Goal: Task Accomplishment & Management: Use online tool/utility

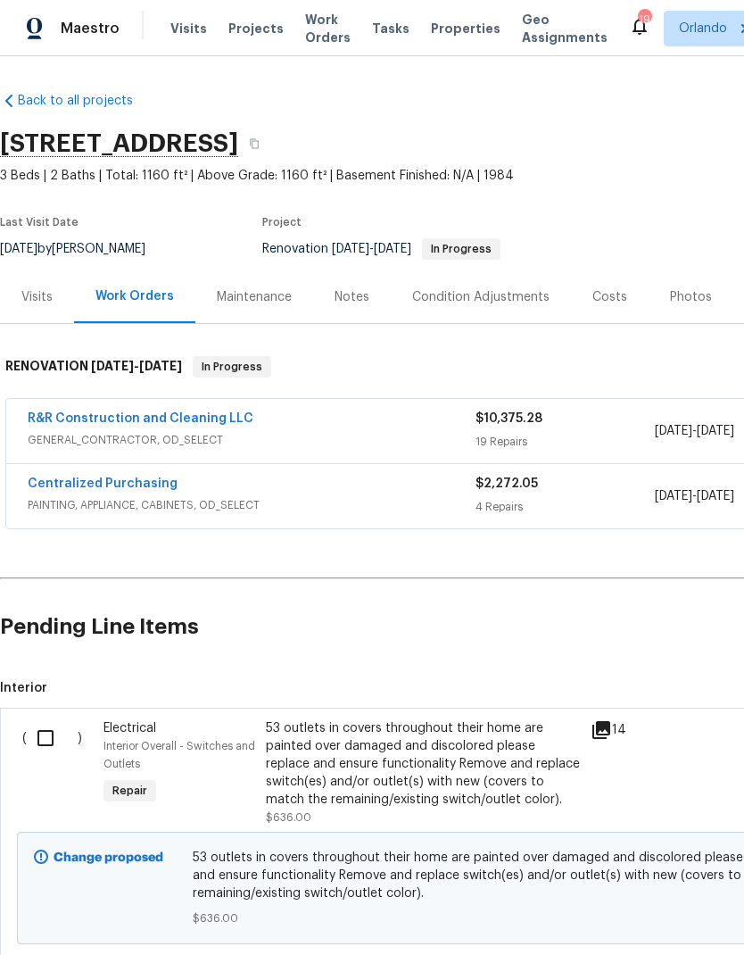
click at [46, 731] on input "checkbox" at bounding box center [52, 737] width 51 height 37
checkbox input "true"
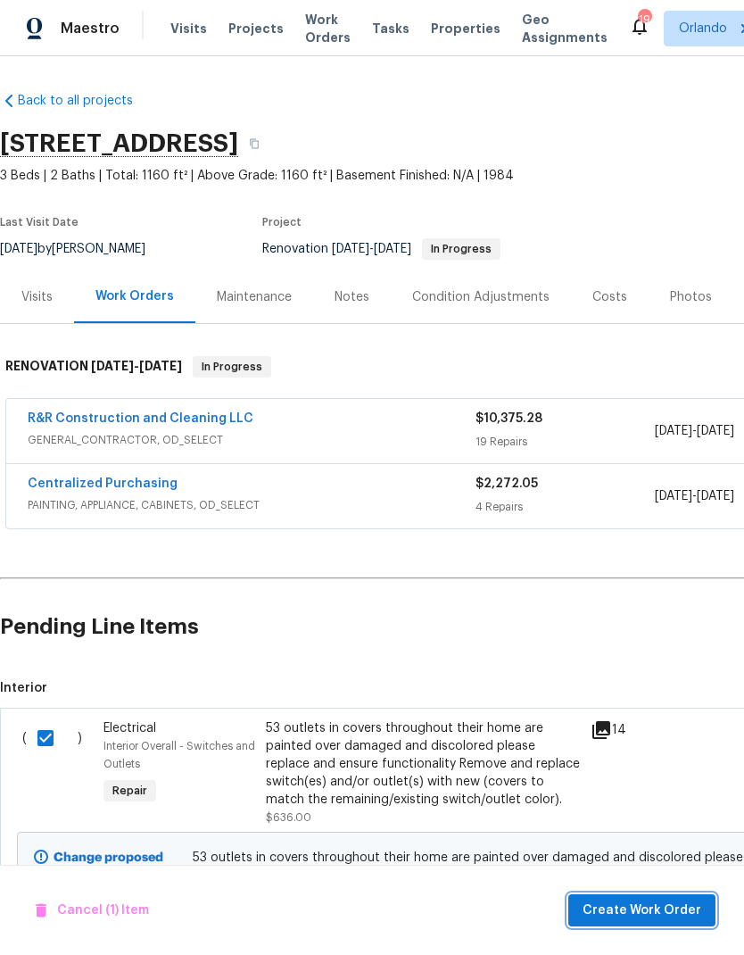
click at [686, 901] on span "Create Work Order" at bounding box center [642, 911] width 119 height 22
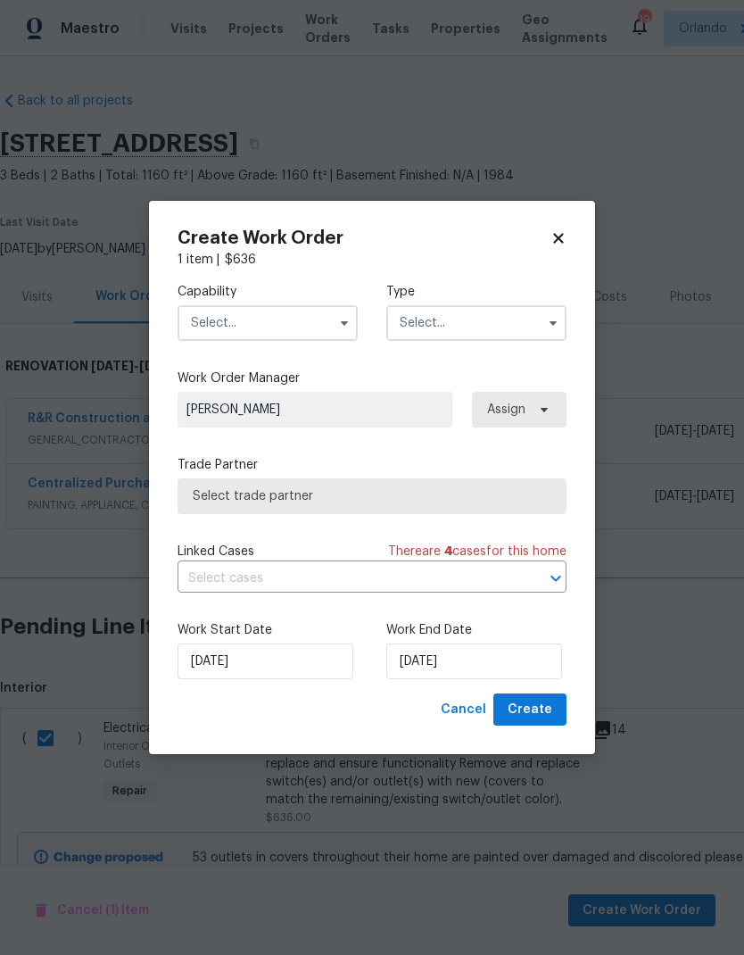
click at [327, 330] on input "text" at bounding box center [268, 323] width 180 height 36
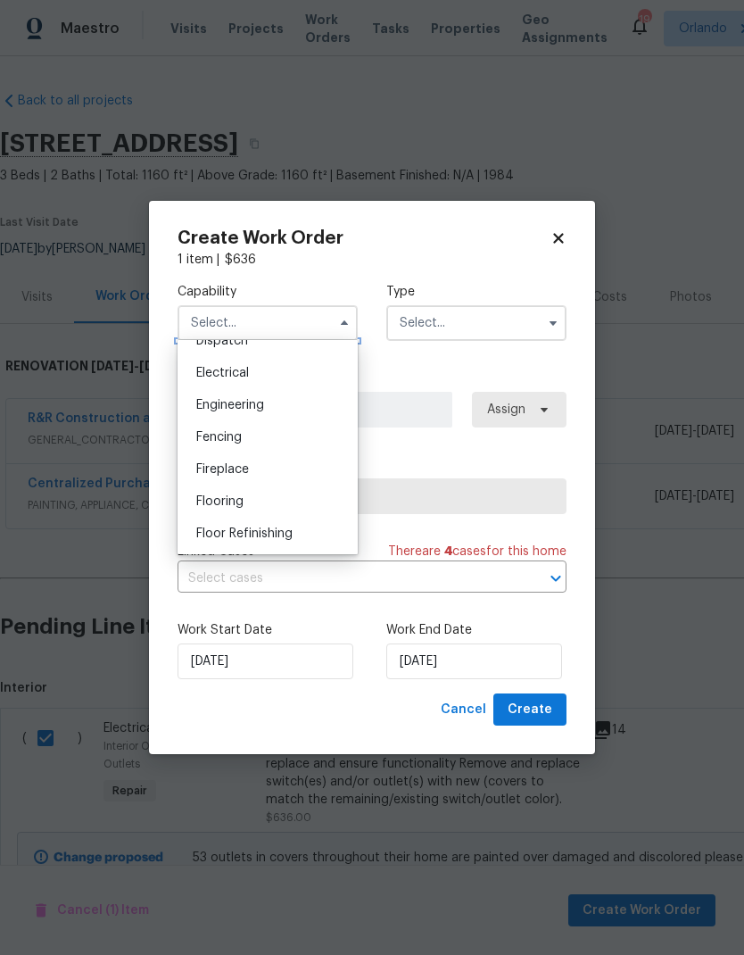
scroll to position [550, 0]
click at [284, 375] on div "Electrical" at bounding box center [267, 375] width 171 height 32
type input "Electrical"
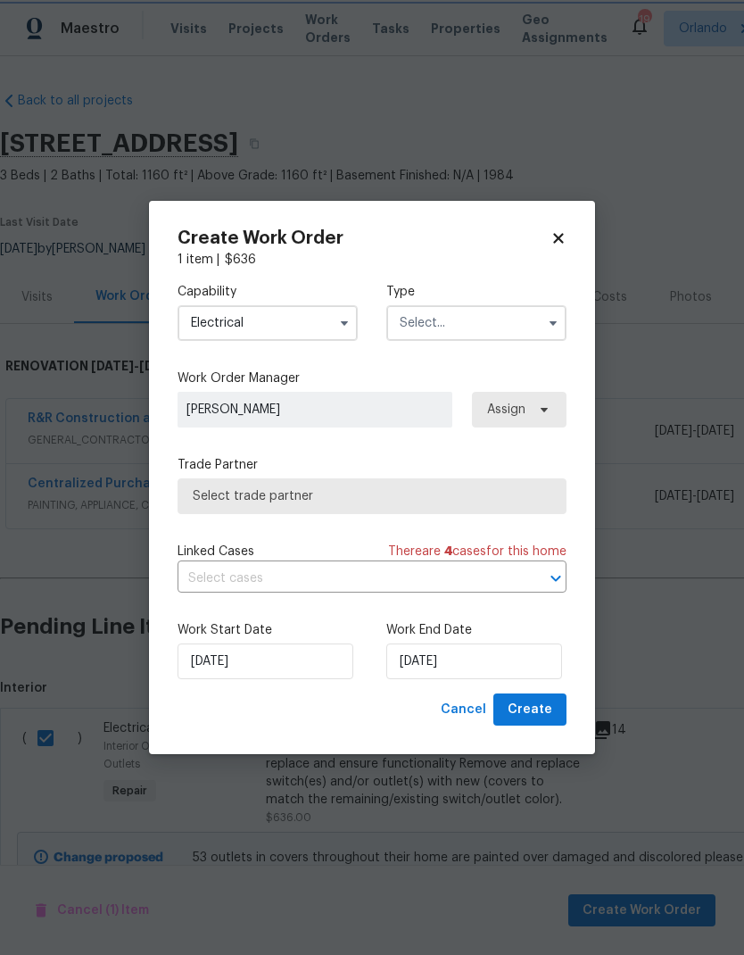
click at [547, 328] on icon "button" at bounding box center [553, 323] width 14 height 14
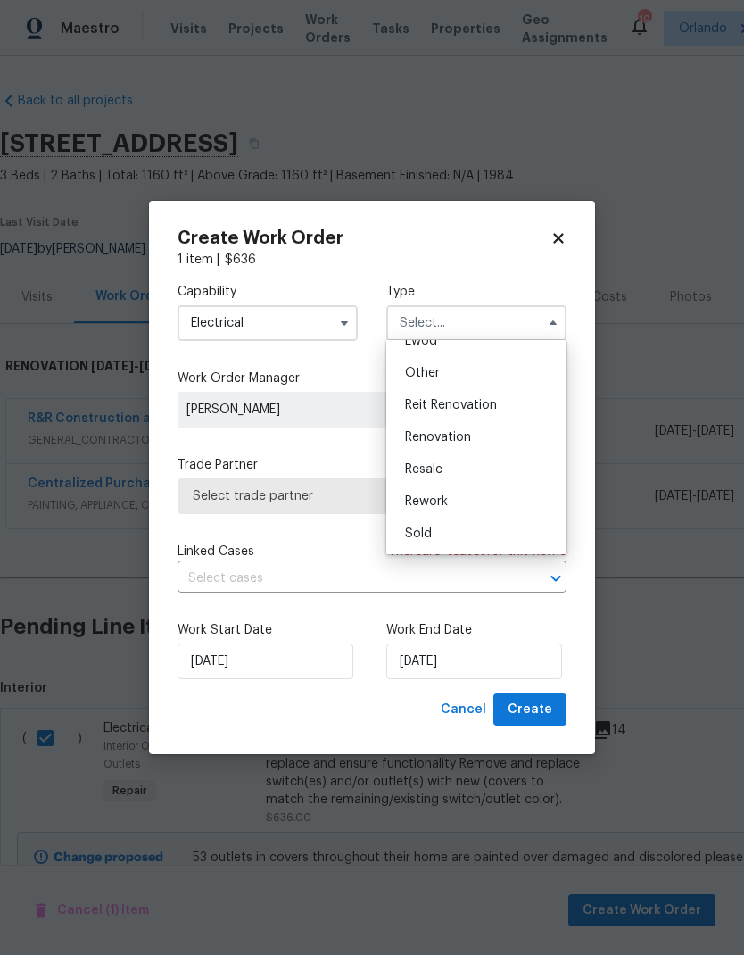
scroll to position [212, 0]
click at [490, 440] on div "Renovation" at bounding box center [476, 437] width 171 height 32
type input "Renovation"
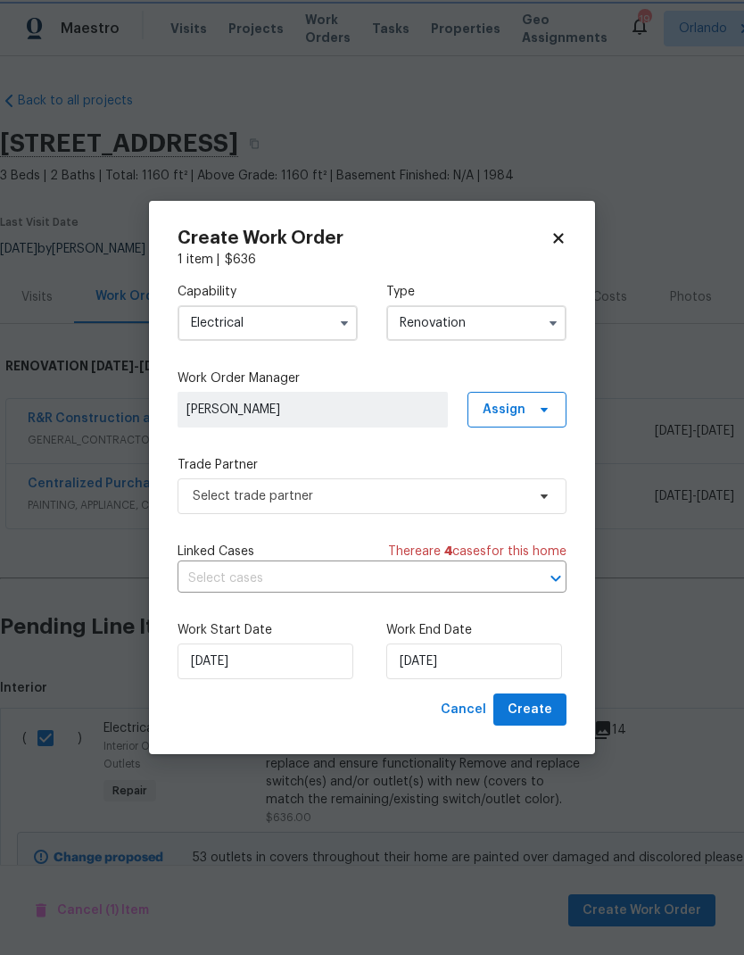
scroll to position [0, 0]
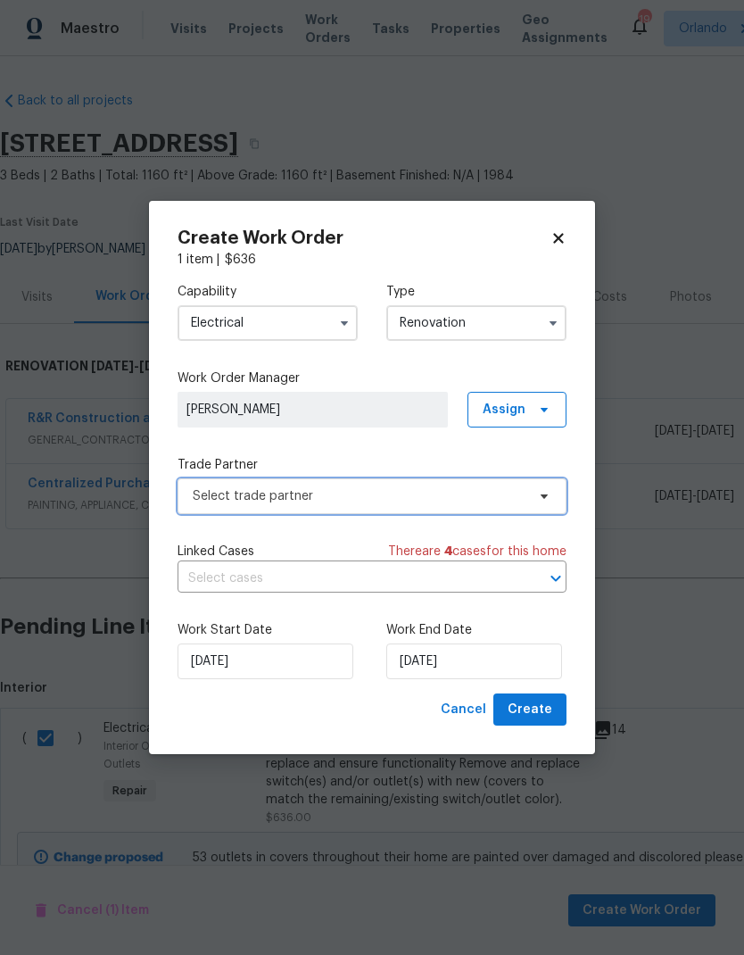
click at [535, 511] on span "Select trade partner" at bounding box center [372, 496] width 389 height 36
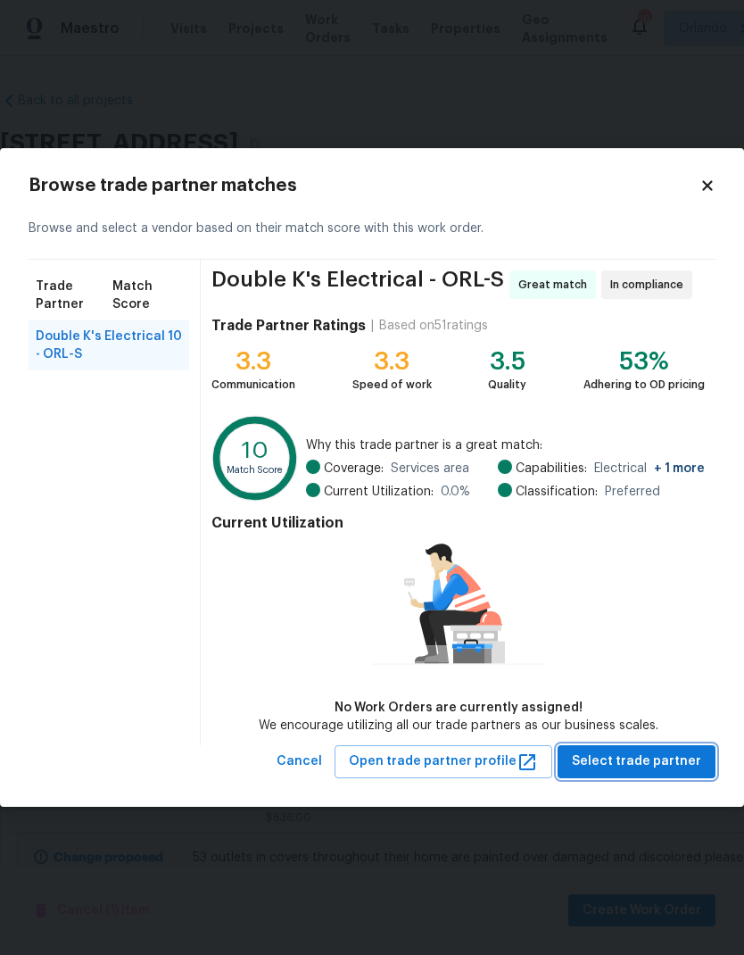
click at [674, 750] on button "Select trade partner" at bounding box center [637, 761] width 158 height 33
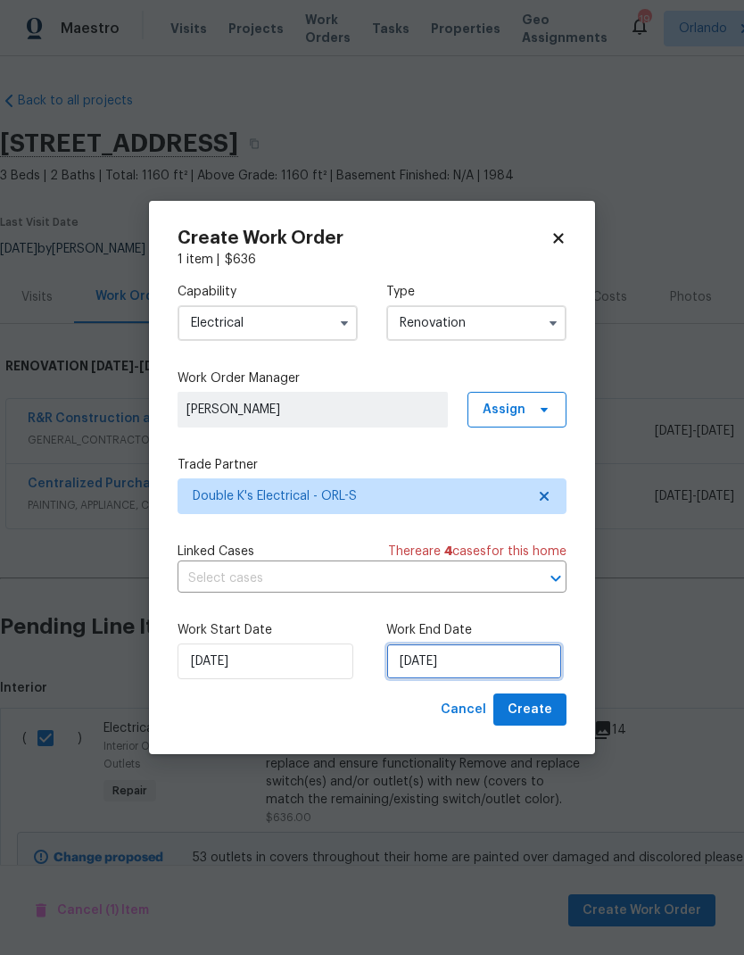
click at [478, 658] on input "[DATE]" at bounding box center [474, 661] width 176 height 36
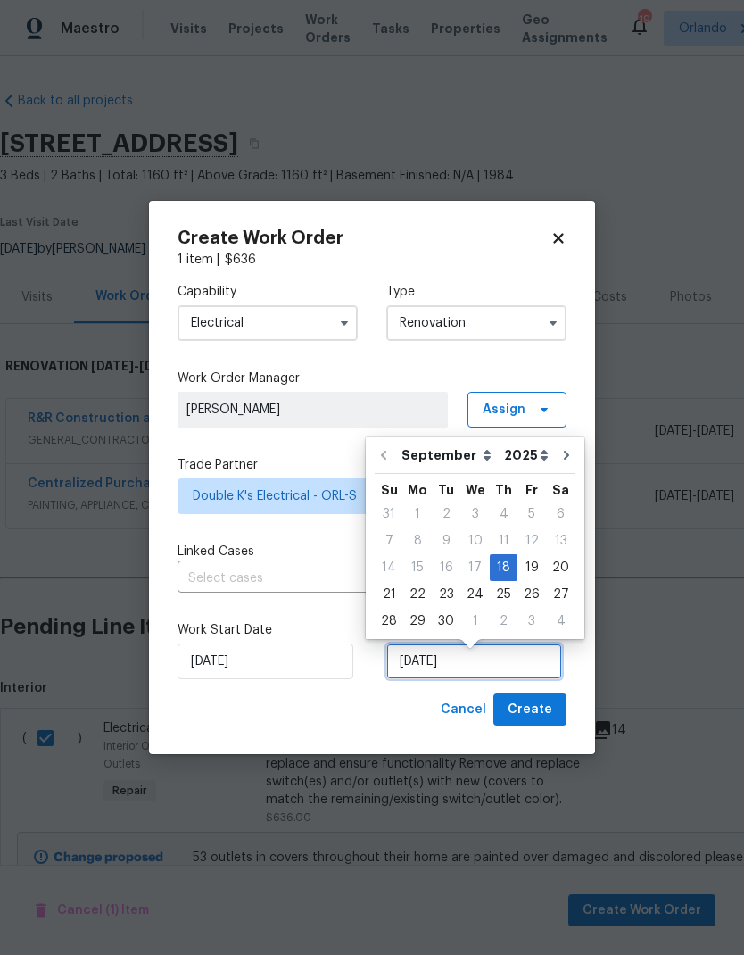
scroll to position [7, 0]
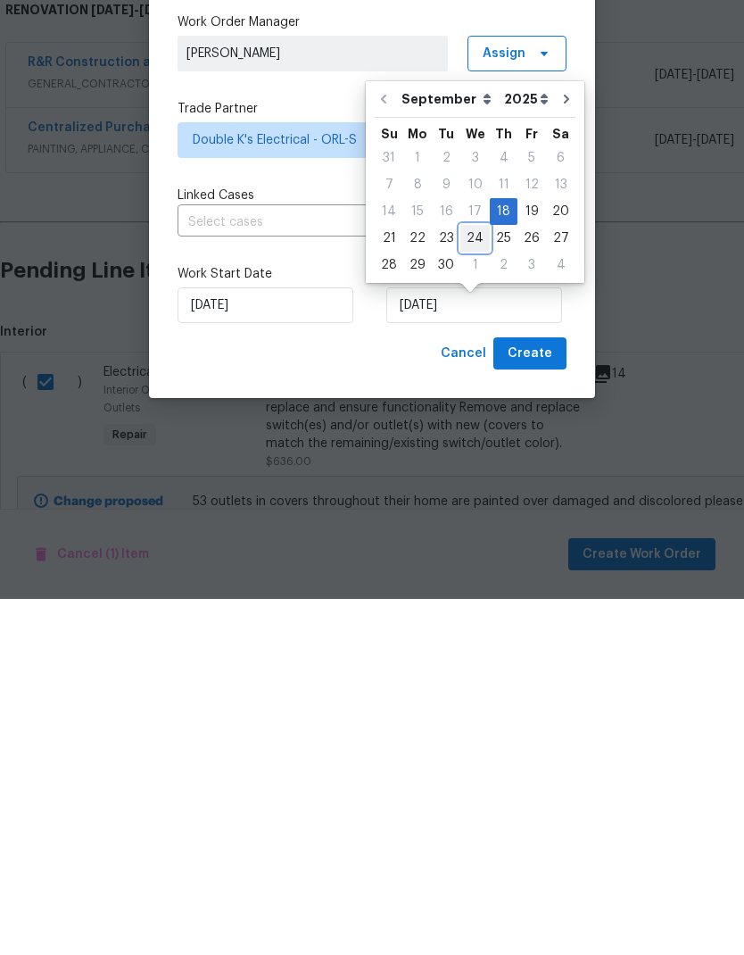
click at [470, 582] on div "24" at bounding box center [474, 594] width 29 height 25
type input "9/24/2025"
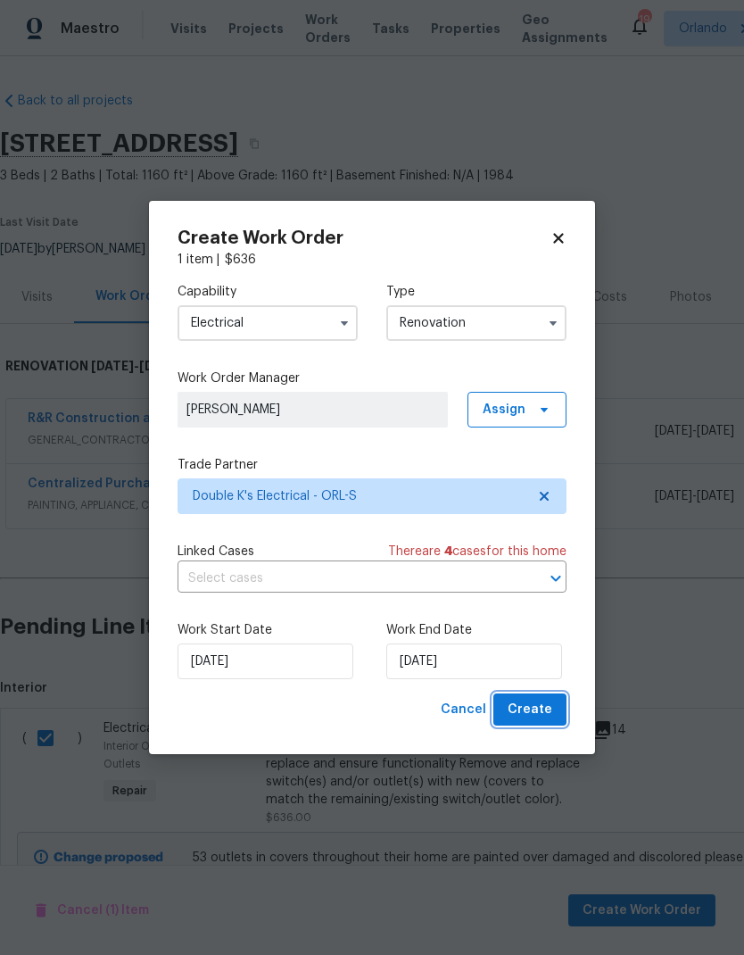
click at [543, 703] on span "Create" at bounding box center [530, 710] width 45 height 22
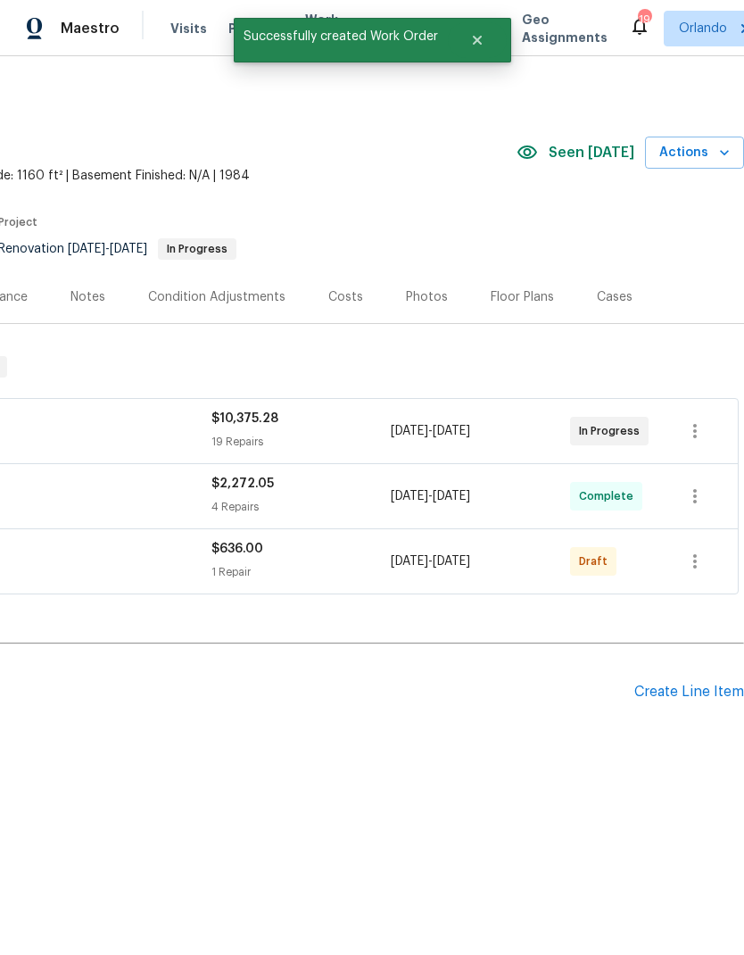
scroll to position [0, 264]
click at [708, 554] on button "button" at bounding box center [695, 561] width 43 height 43
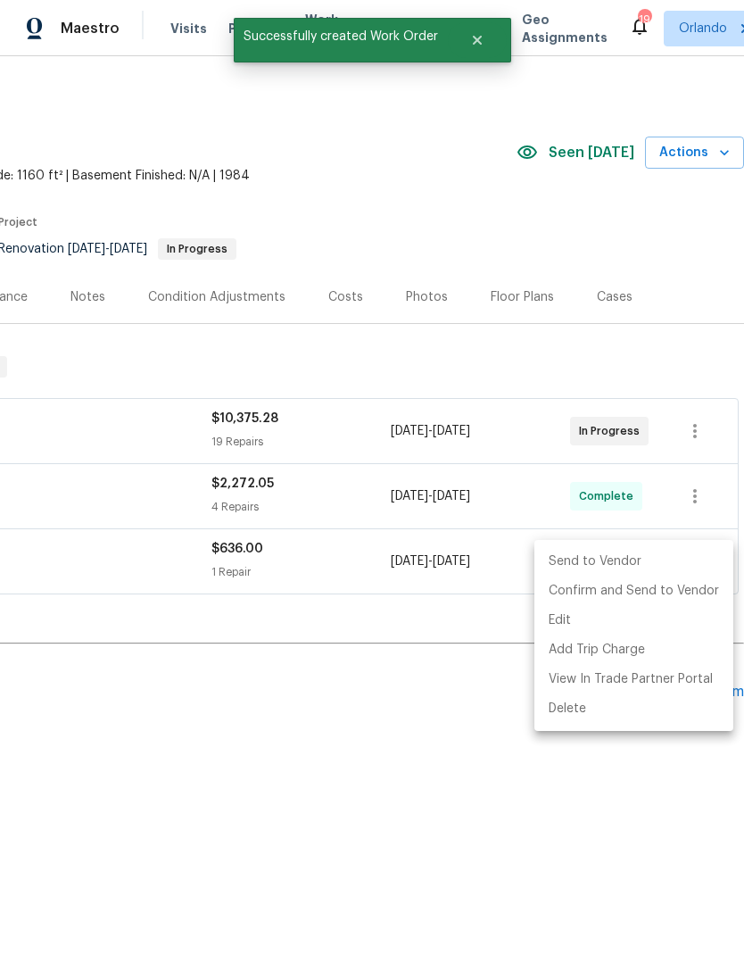
click at [707, 553] on li "Send to Vendor" at bounding box center [634, 561] width 199 height 29
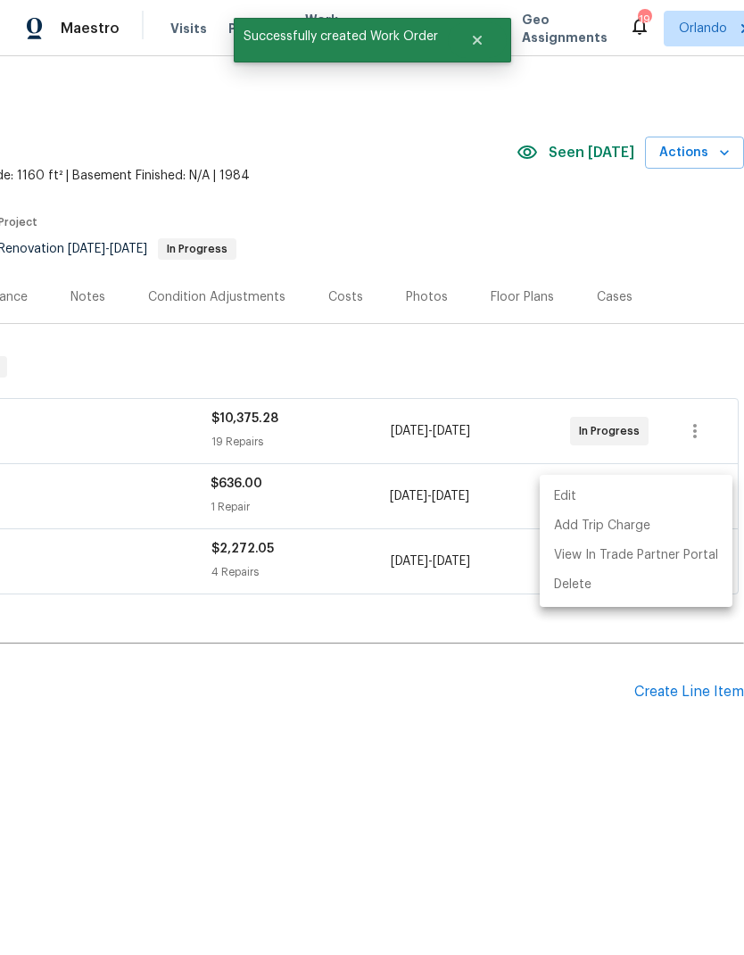
click at [557, 651] on div at bounding box center [372, 477] width 744 height 955
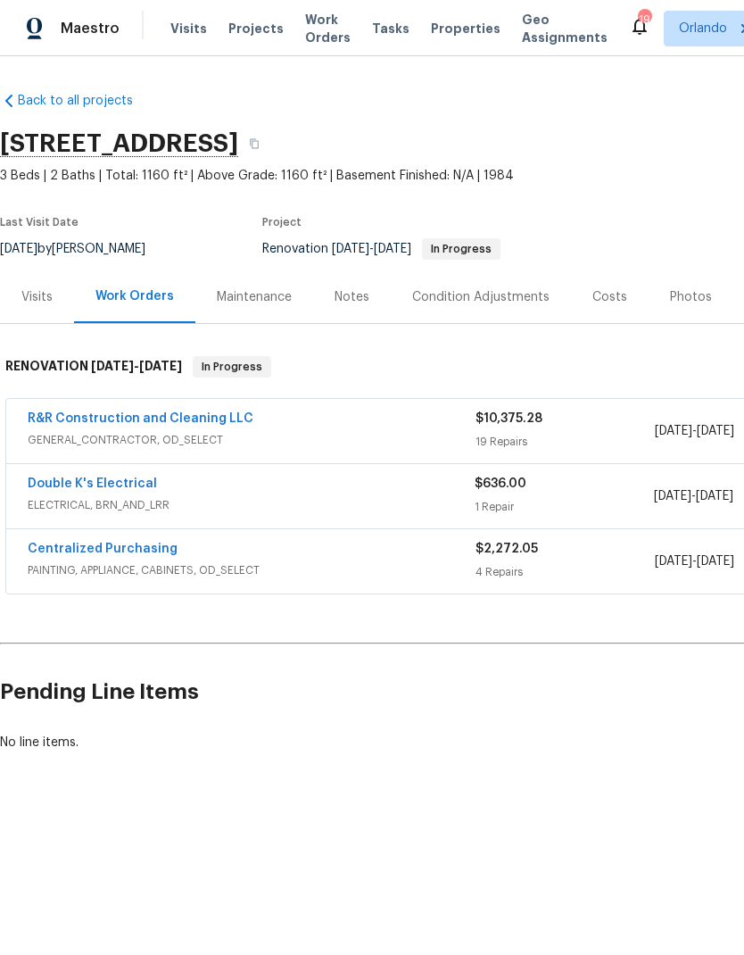
scroll to position [0, 0]
click at [124, 485] on link "Double K's Electrical" at bounding box center [92, 483] width 129 height 12
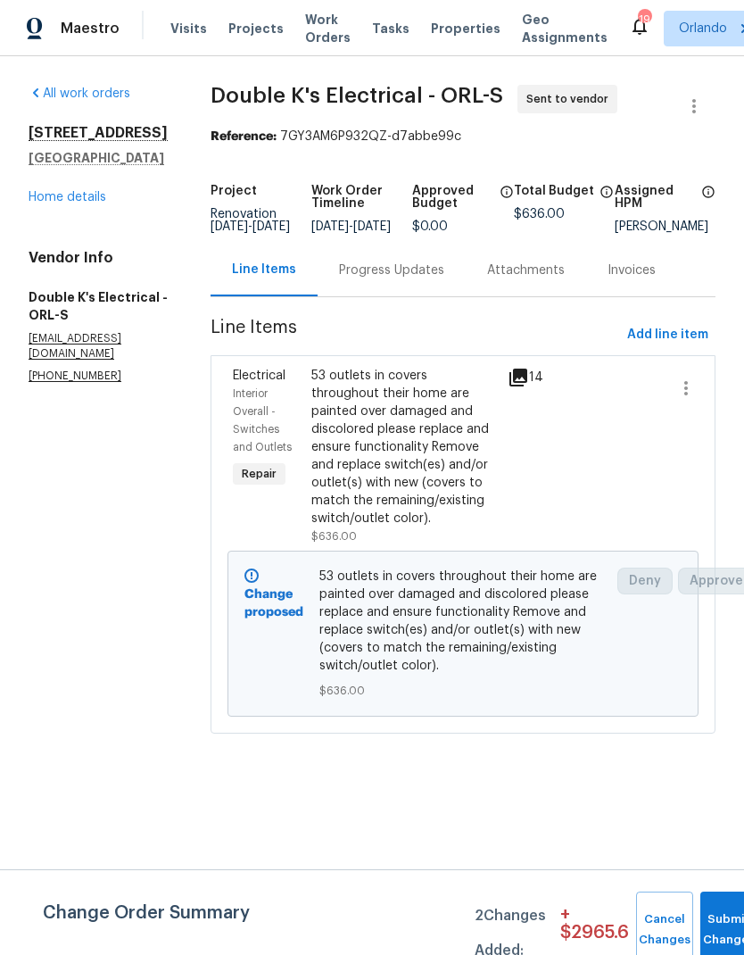
click at [426, 279] on div "Progress Updates" at bounding box center [391, 270] width 105 height 18
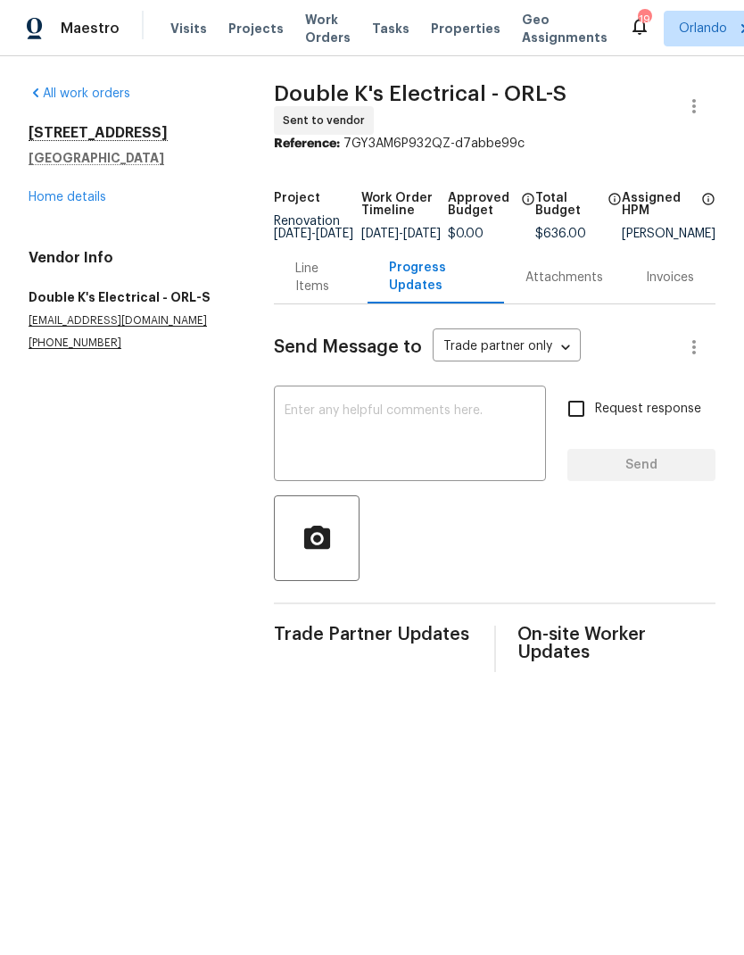
click at [451, 437] on textarea at bounding box center [410, 435] width 251 height 62
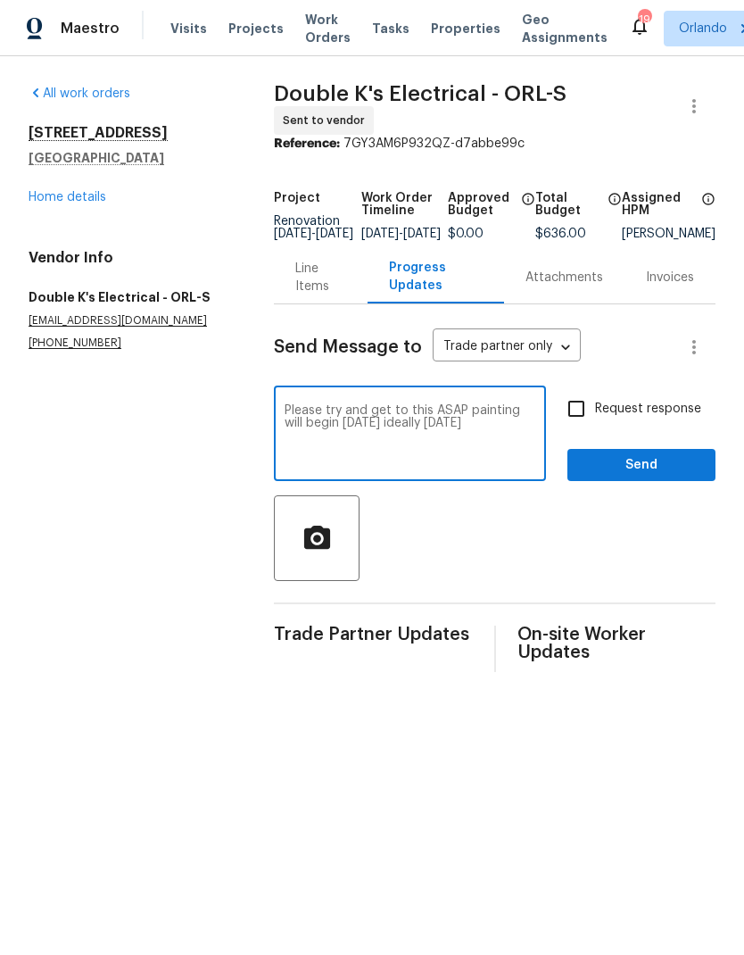
type textarea "Please try and get to this ASAP painting will begin on Monday ideally wednesday"
click at [589, 415] on input "Request response" at bounding box center [576, 408] width 37 height 37
checkbox input "true"
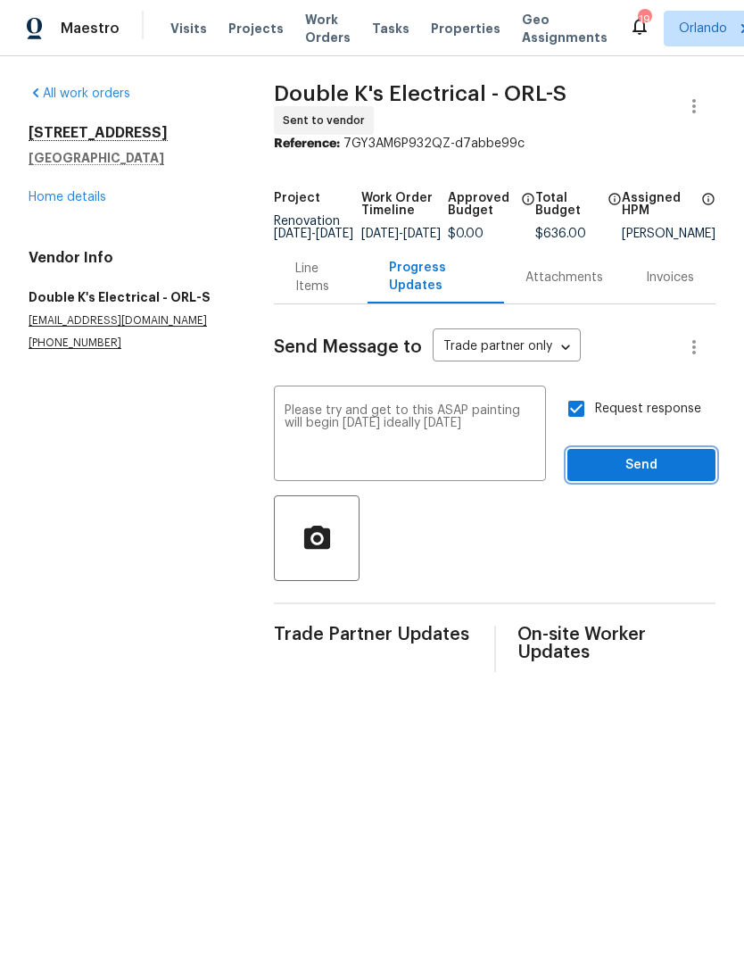
click at [650, 468] on span "Send" at bounding box center [642, 465] width 120 height 22
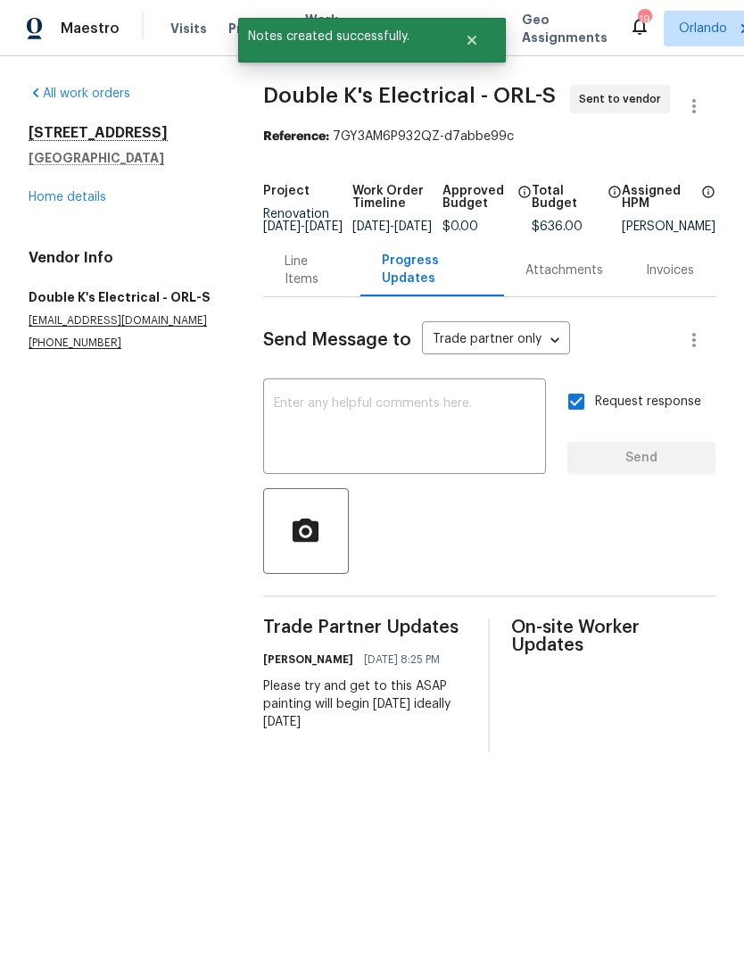
click at [95, 199] on link "Home details" at bounding box center [68, 197] width 78 height 12
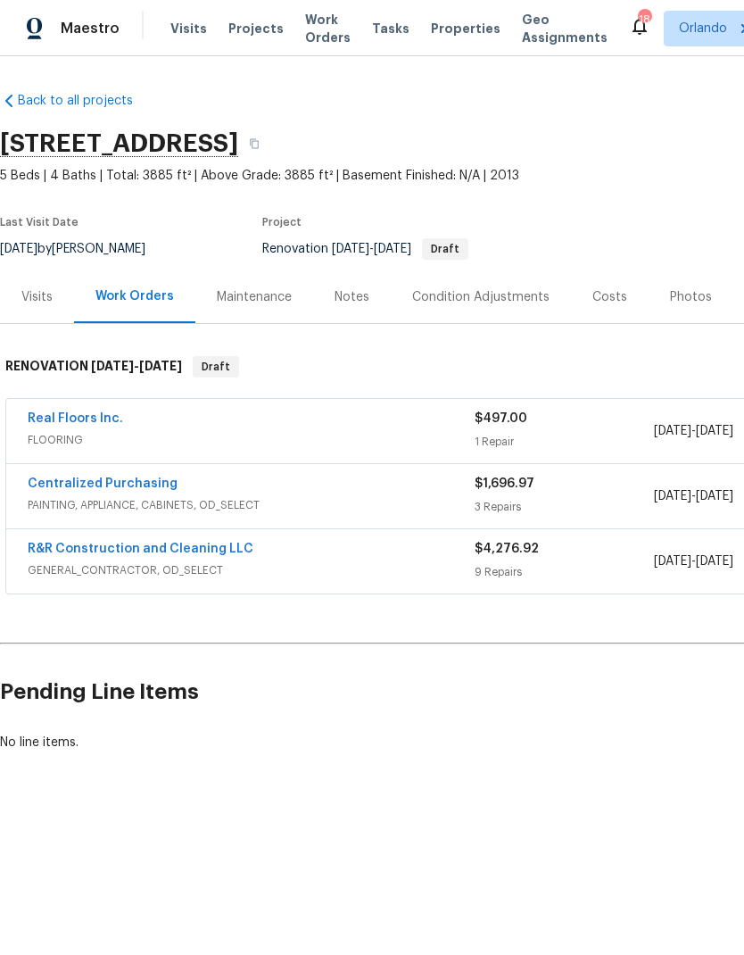
scroll to position [12, 0]
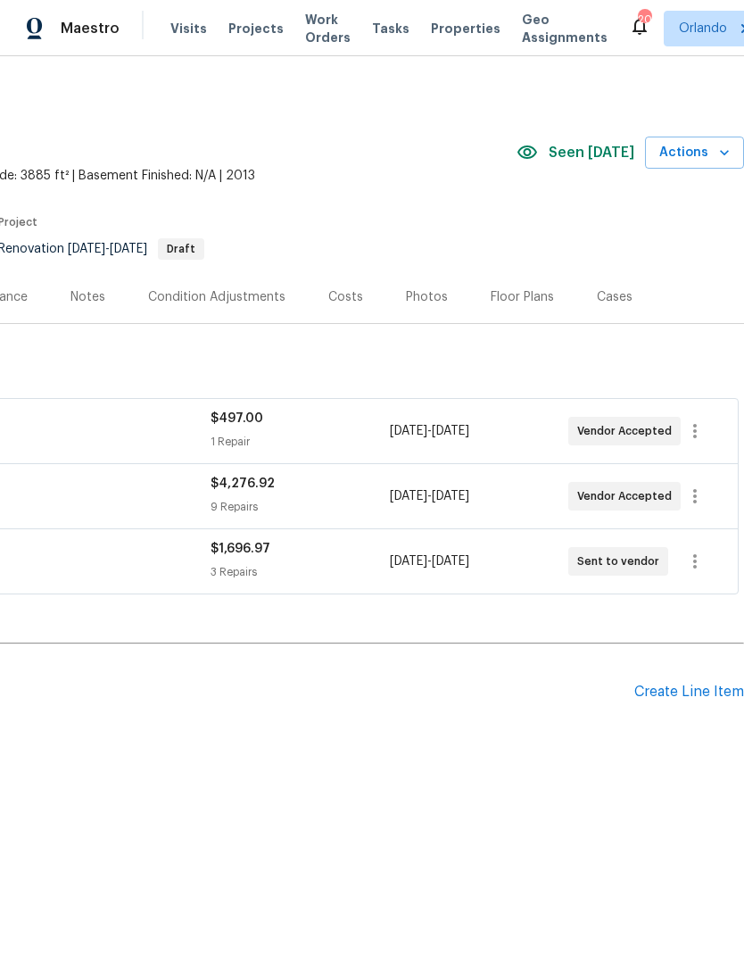
scroll to position [0, 264]
click at [417, 873] on html "Maestro Visits Projects Work Orders Tasks Properties Geo Assignments 19 Orlando…" at bounding box center [372, 436] width 744 height 873
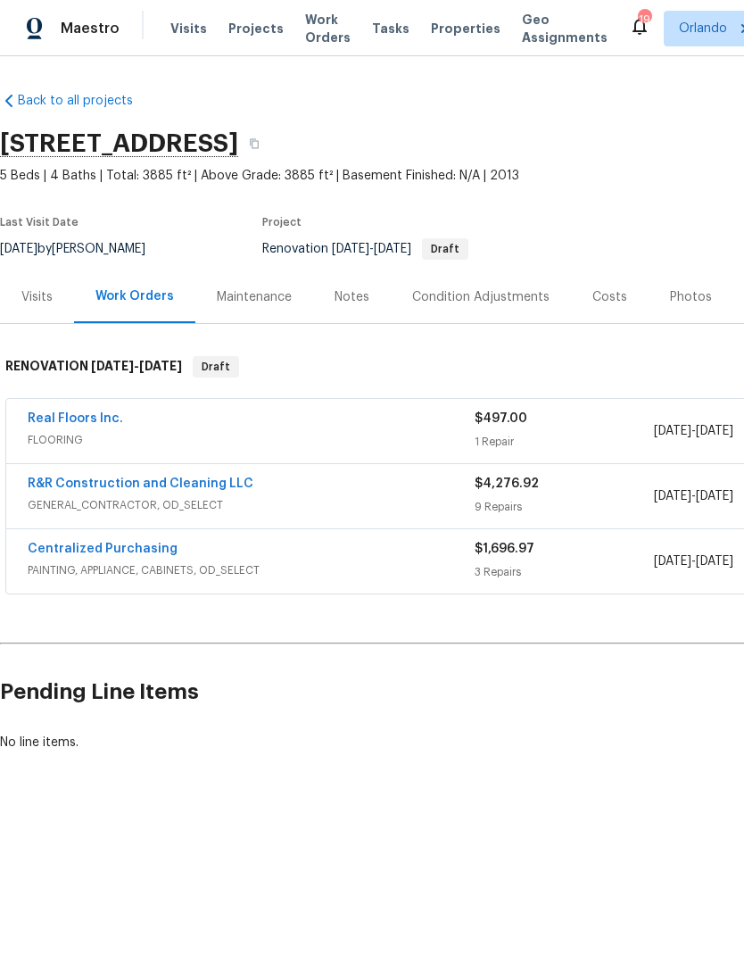
scroll to position [0, 0]
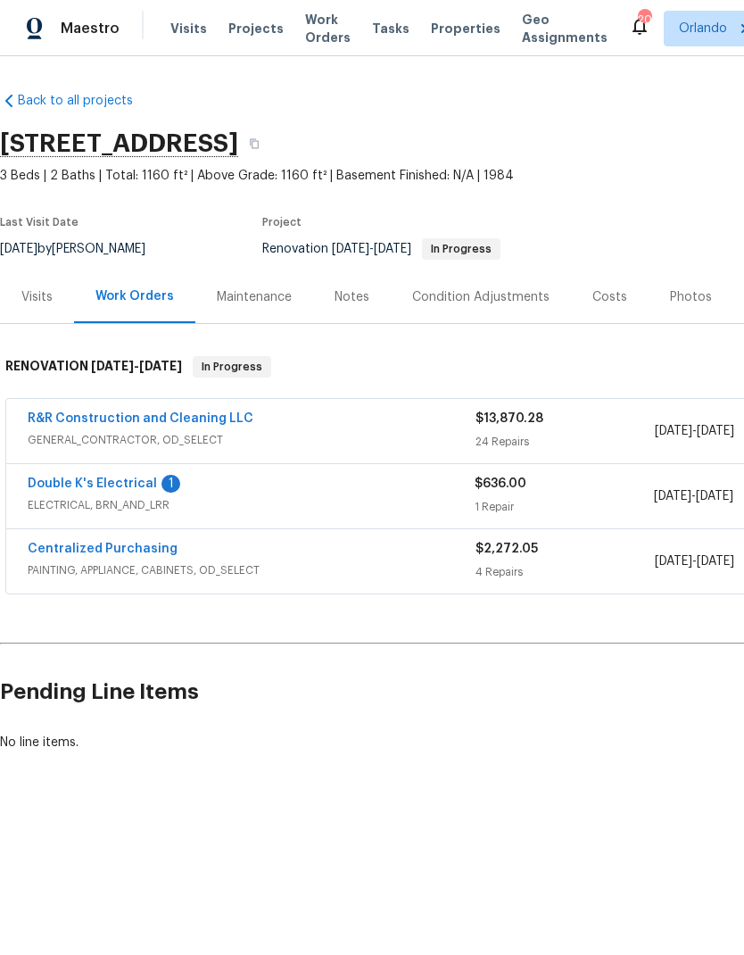
click at [119, 480] on link "Double K's Electrical" at bounding box center [92, 483] width 129 height 12
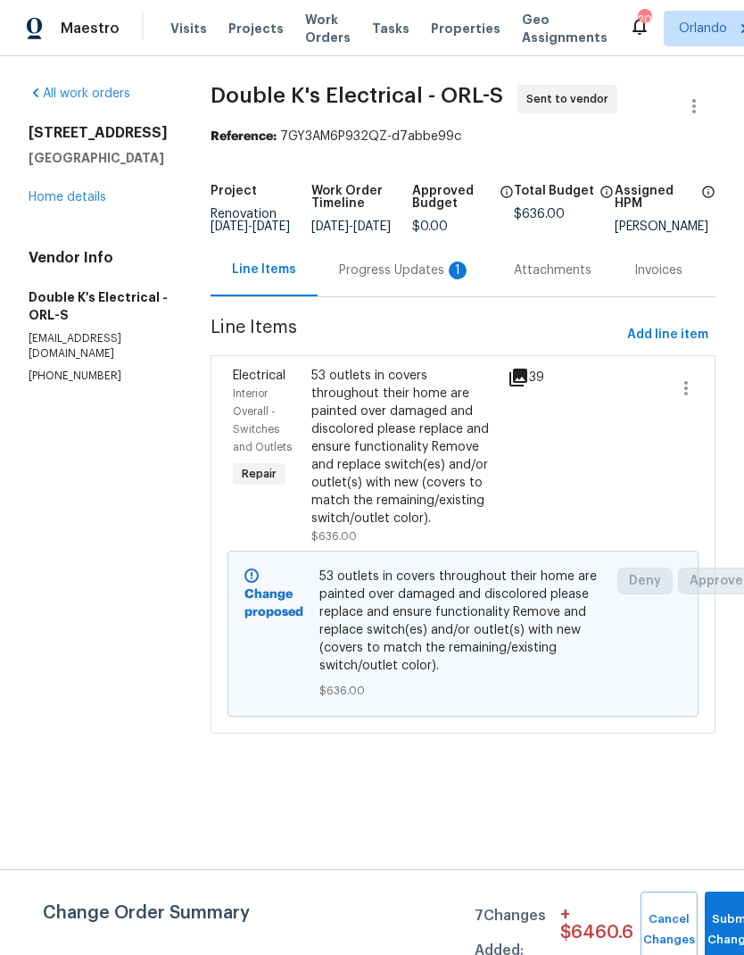
click at [432, 279] on div "Progress Updates 1" at bounding box center [405, 270] width 132 height 18
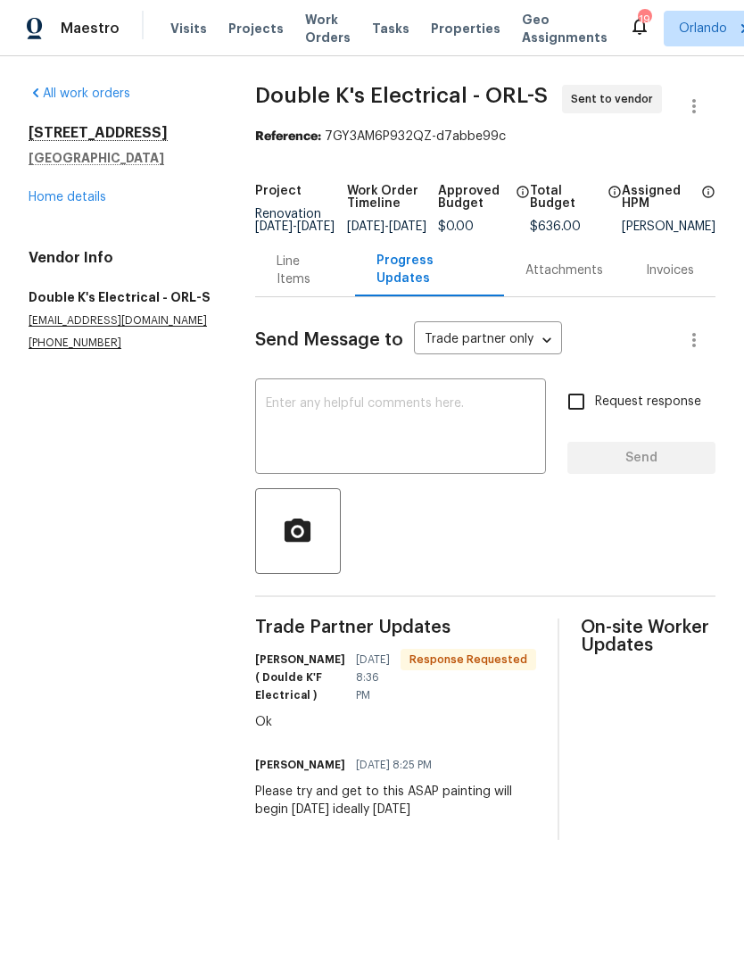
click at [75, 184] on div "413 Eastern Ave Saint Cloud, FL 34769 Home details" at bounding box center [121, 165] width 184 height 82
click at [62, 194] on link "Home details" at bounding box center [68, 197] width 78 height 12
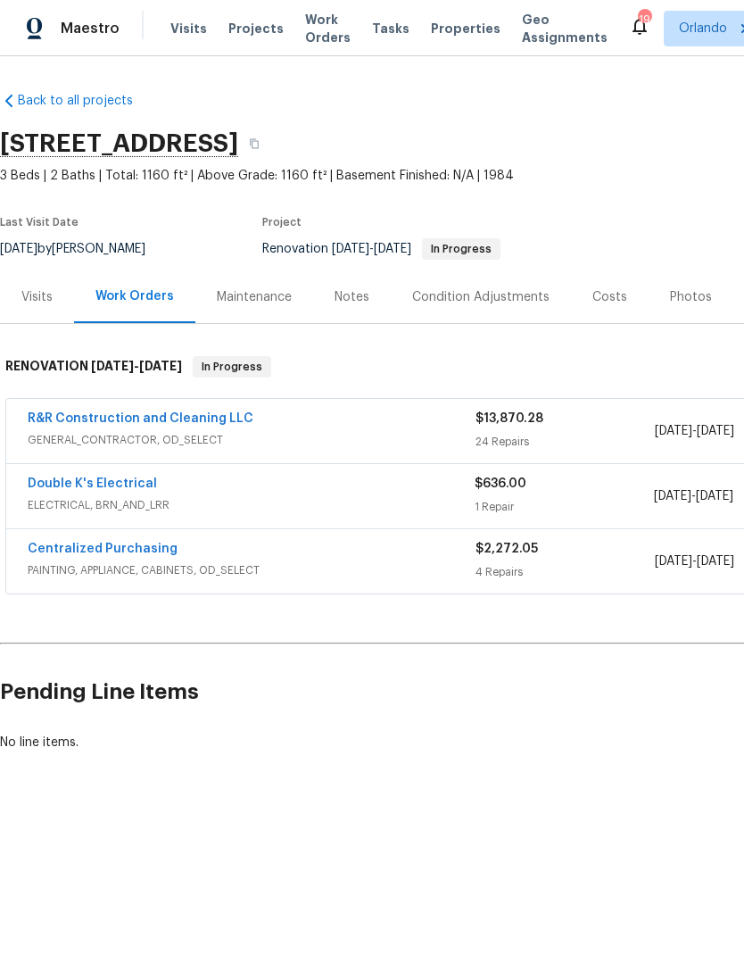
click at [184, 421] on link "R&R Construction and Cleaning LLC" at bounding box center [141, 418] width 226 height 12
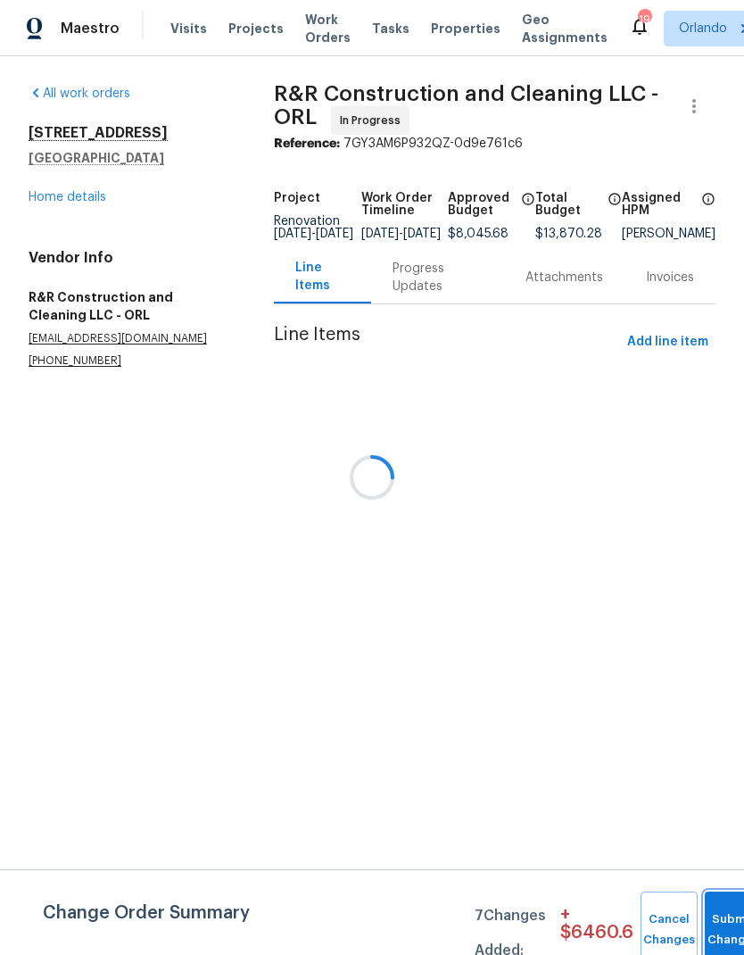
click at [720, 920] on button "Submit Changes" at bounding box center [733, 929] width 57 height 77
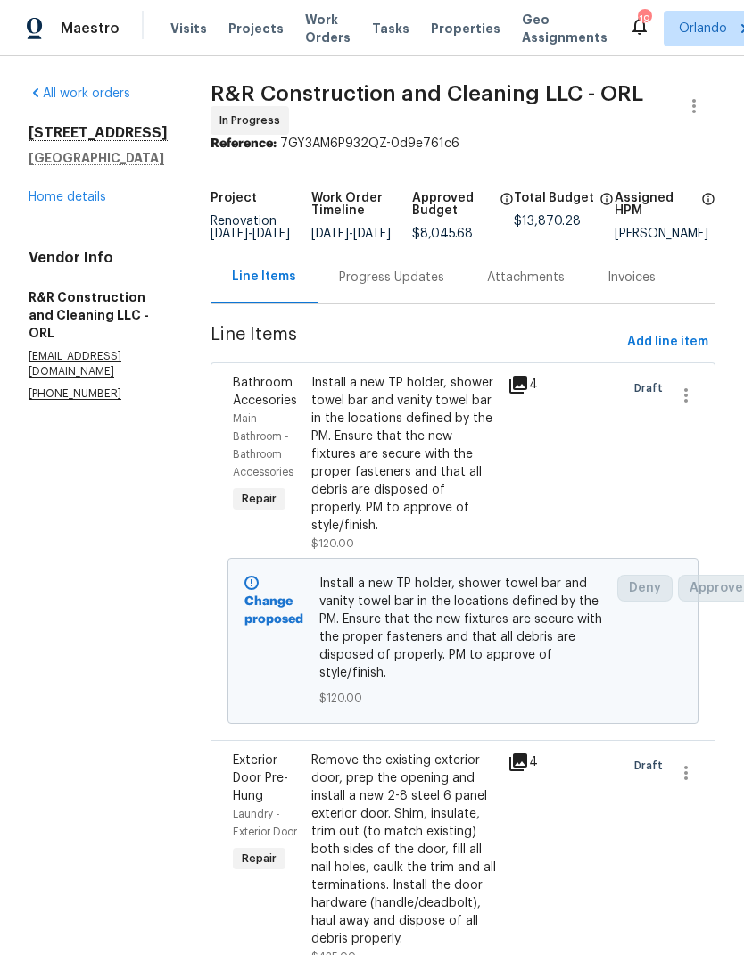
click at [92, 199] on link "Home details" at bounding box center [68, 197] width 78 height 12
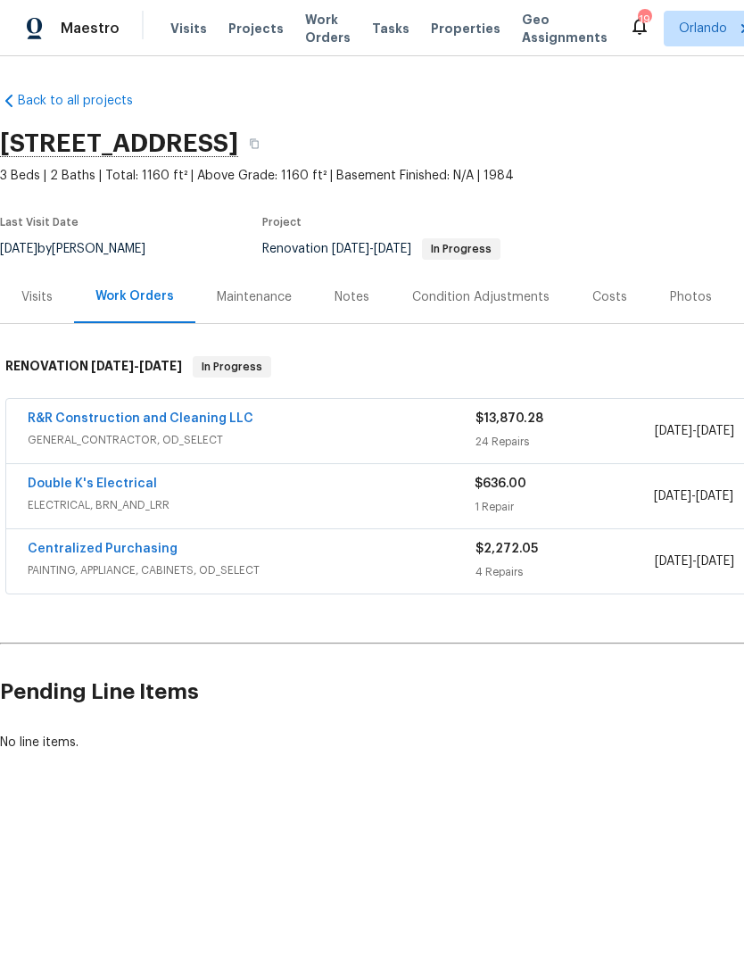
click at [134, 477] on link "Double K's Electrical" at bounding box center [92, 483] width 129 height 12
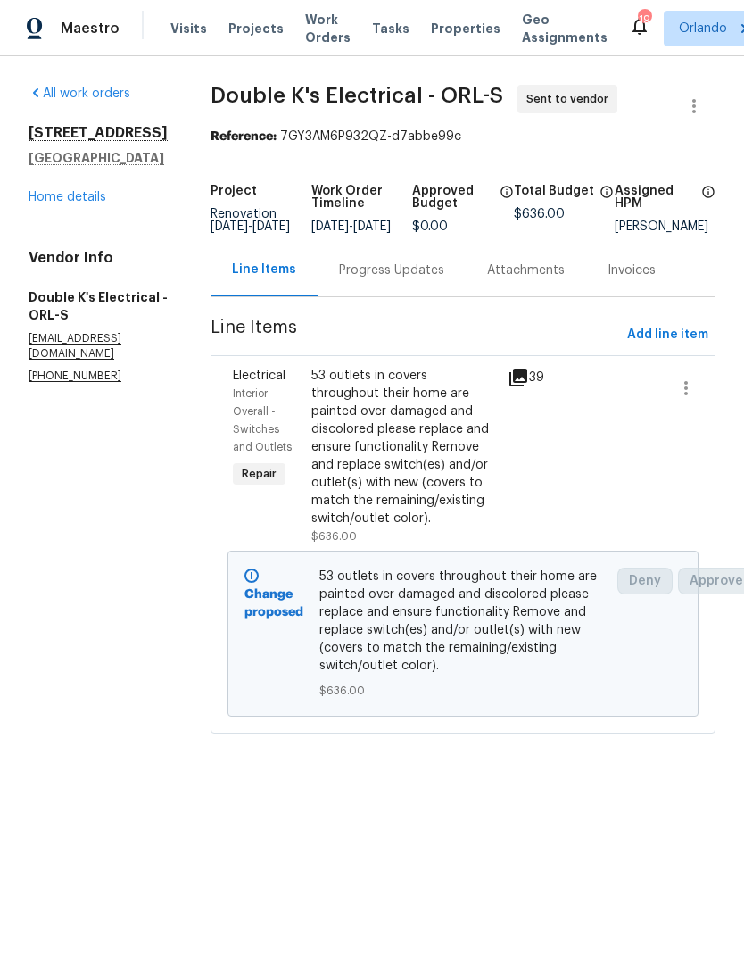
click at [87, 195] on link "Home details" at bounding box center [68, 197] width 78 height 12
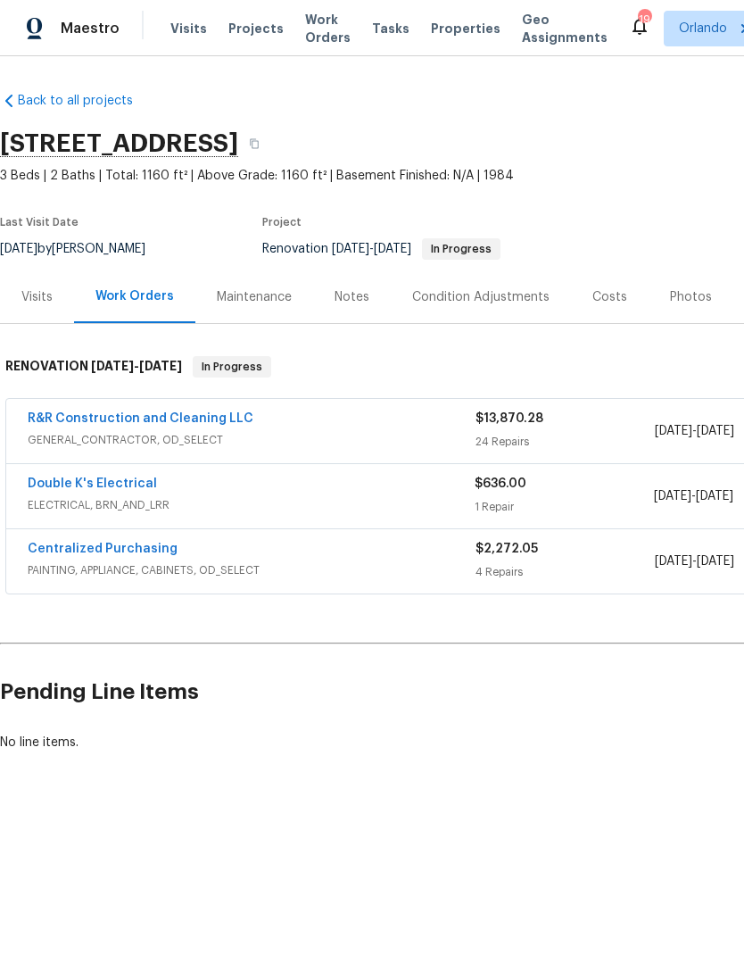
click at [374, 548] on div "Centralized Purchasing" at bounding box center [252, 550] width 448 height 21
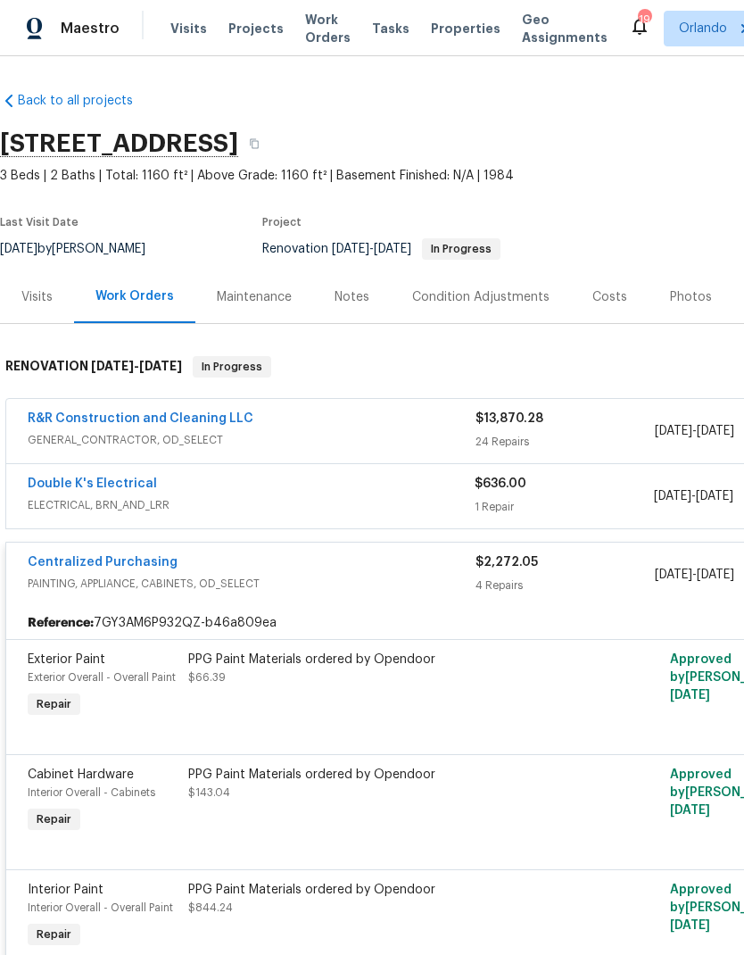
click at [110, 559] on link "Centralized Purchasing" at bounding box center [103, 562] width 150 height 12
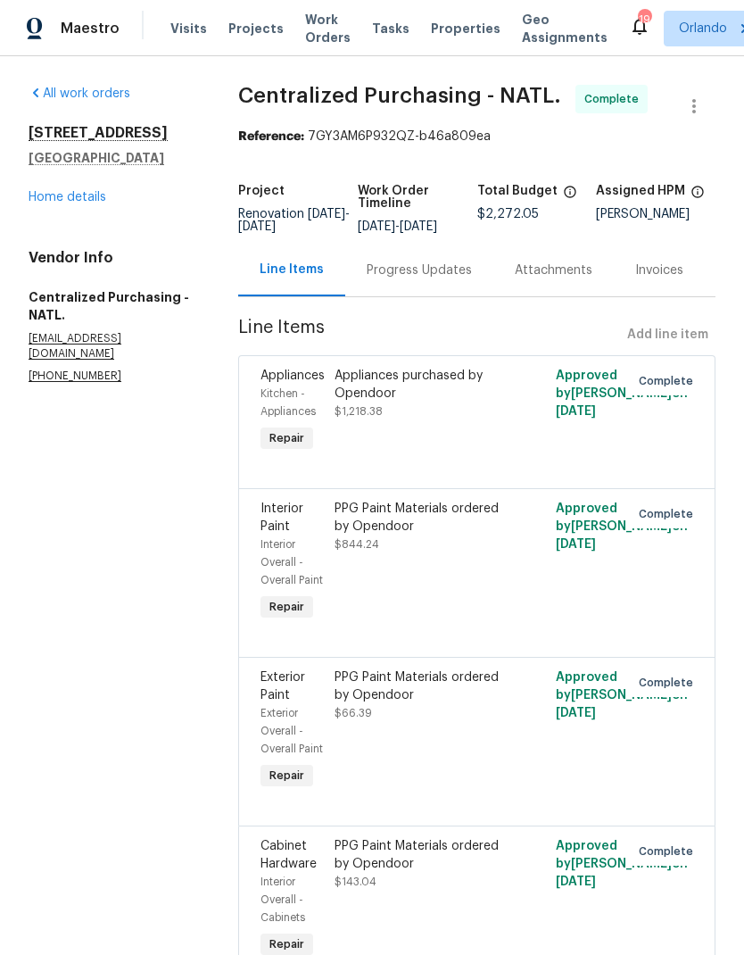
click at [61, 201] on link "Home details" at bounding box center [68, 197] width 78 height 12
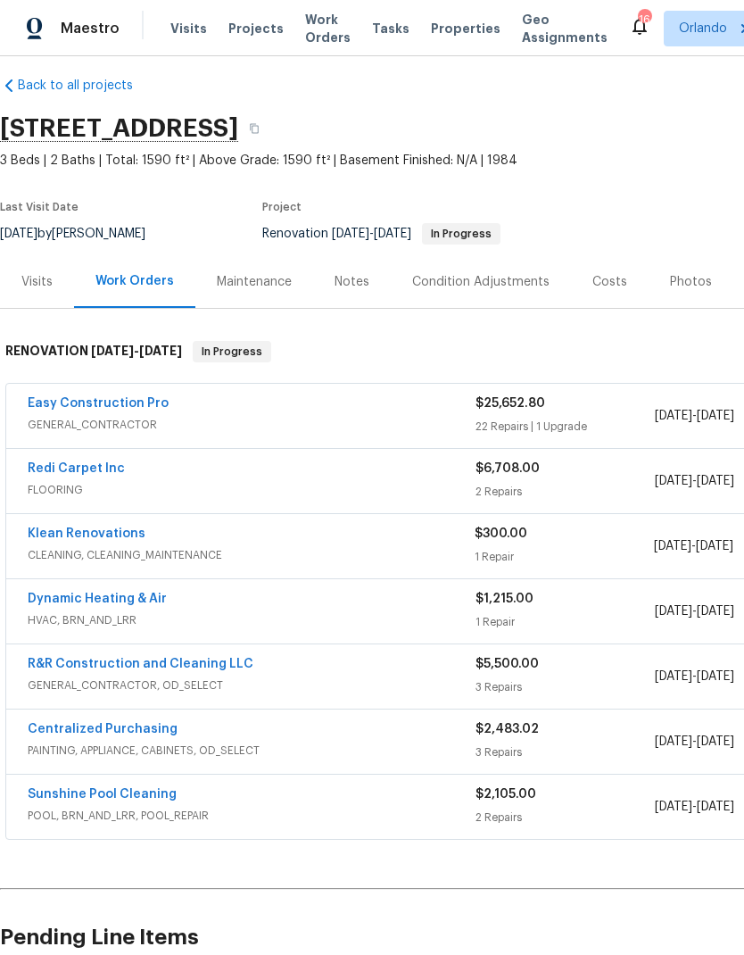
scroll to position [16, -1]
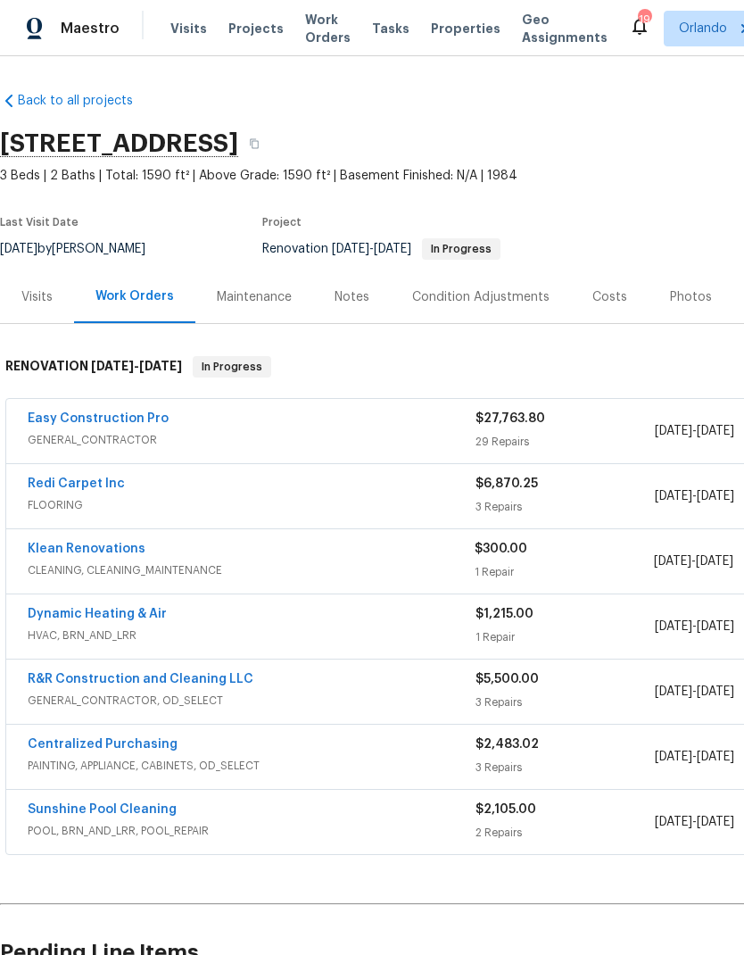
click at [620, 462] on div "Easy Construction Pro GENERAL_CONTRACTOR $27,763.80 29 Repairs 9/1/2025 - 9/22/…" at bounding box center [504, 431] width 996 height 64
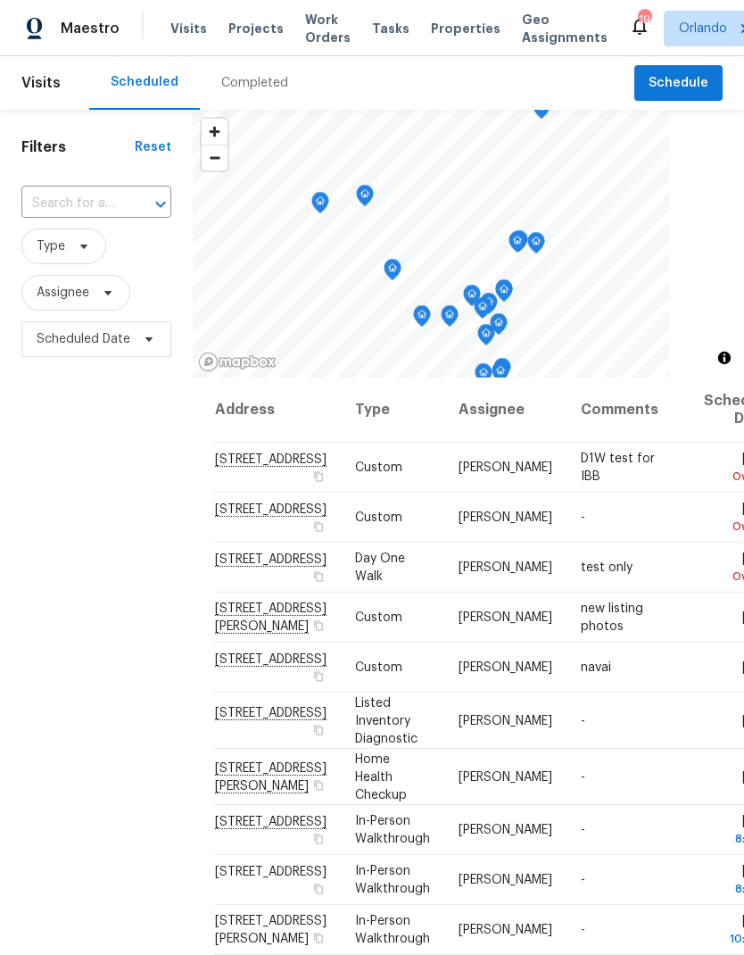
click at [245, 36] on span "Projects" at bounding box center [255, 29] width 55 height 18
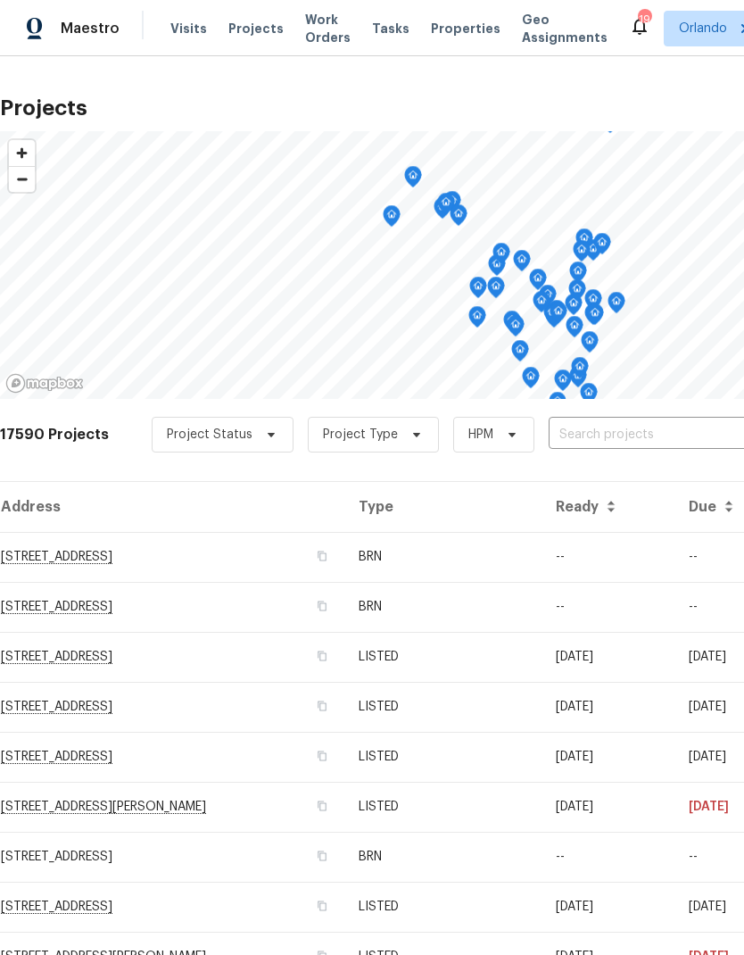
click at [621, 445] on input "text" at bounding box center [651, 435] width 204 height 28
type input "4121"
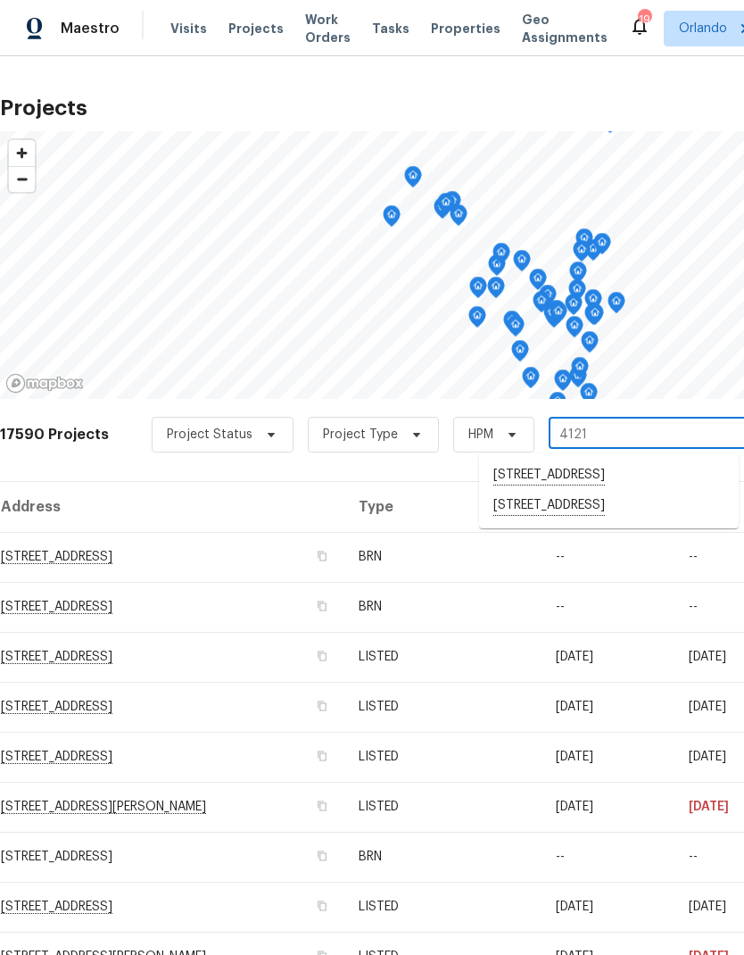
click at [640, 483] on li "[STREET_ADDRESS]" at bounding box center [609, 475] width 260 height 30
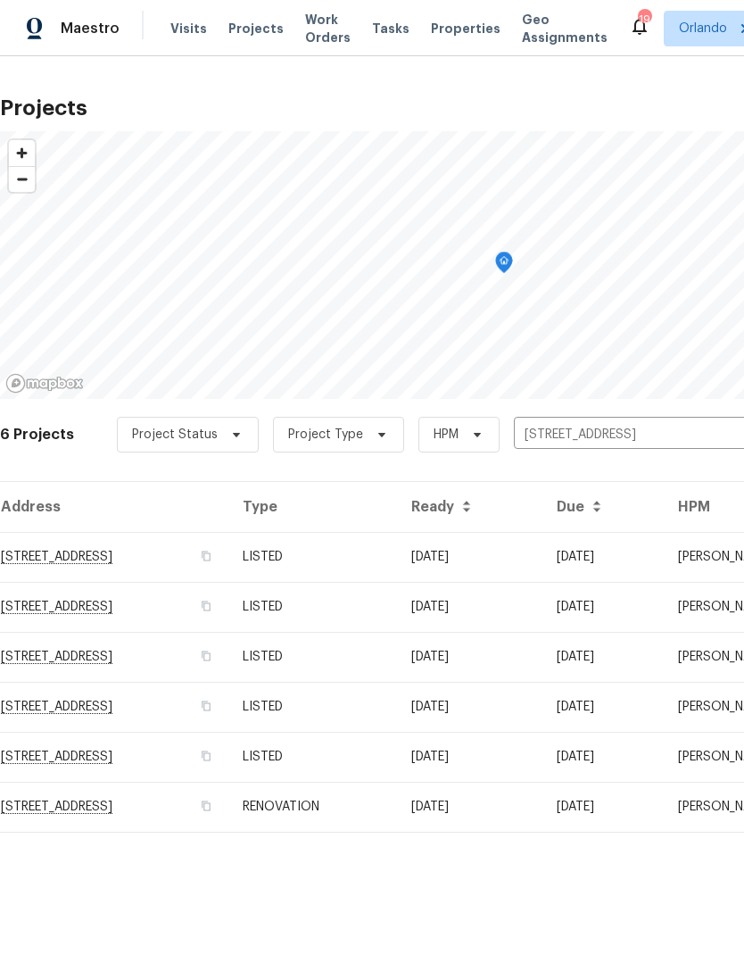
click at [543, 547] on td "09/11/25" at bounding box center [469, 557] width 145 height 50
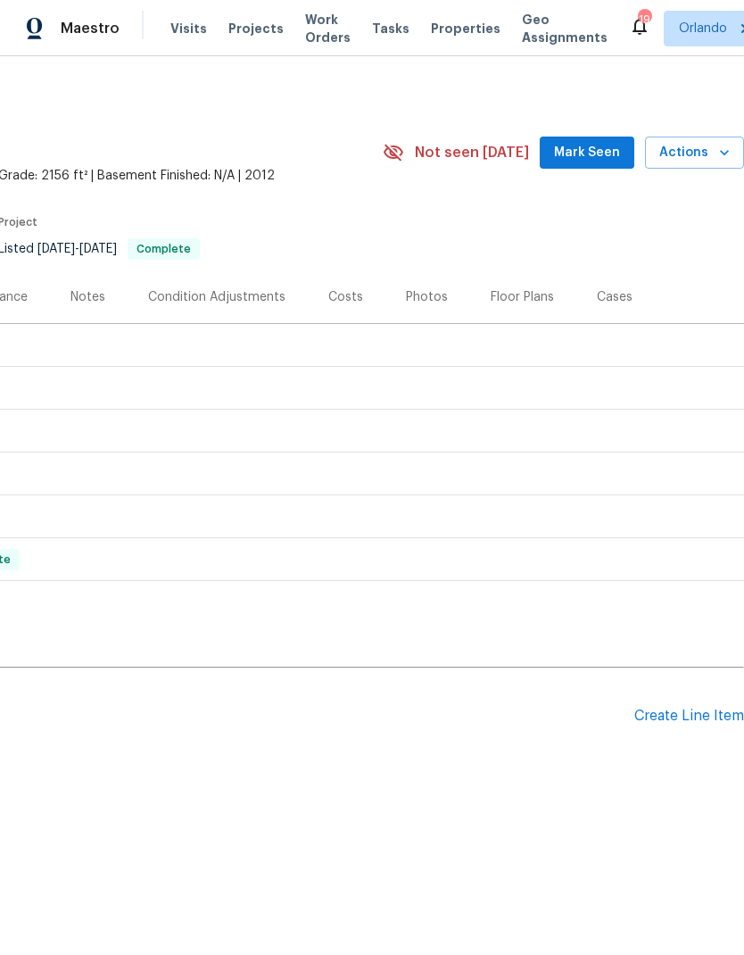
scroll to position [0, 264]
click at [696, 710] on div "Create Line Item" at bounding box center [689, 716] width 110 height 17
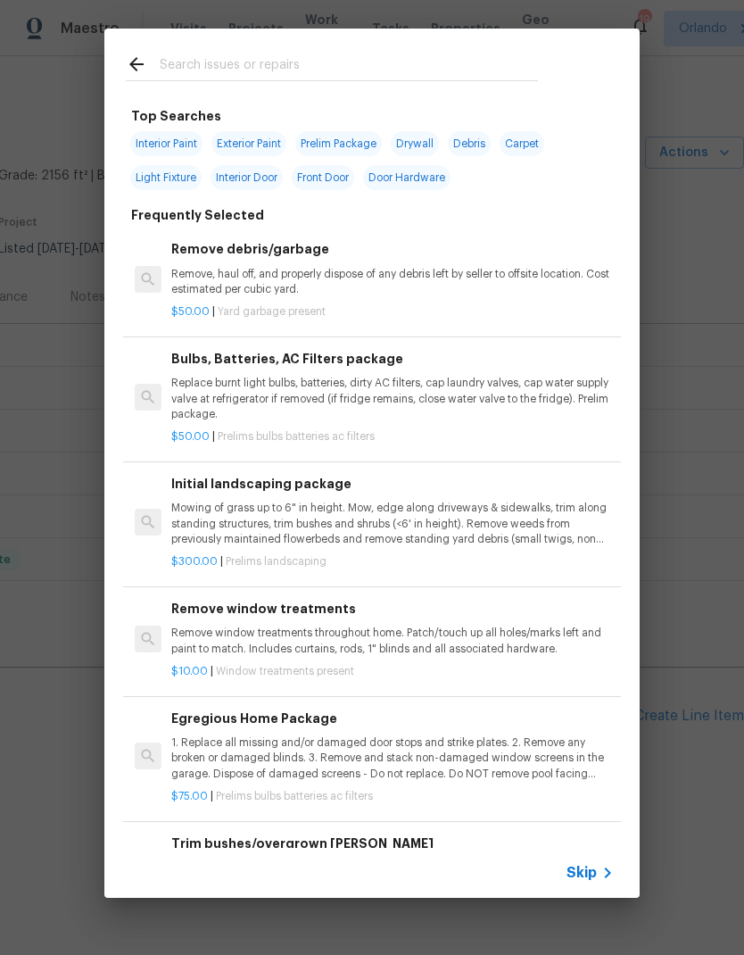
click at [444, 78] on input "text" at bounding box center [349, 67] width 378 height 27
type input "Mailb"
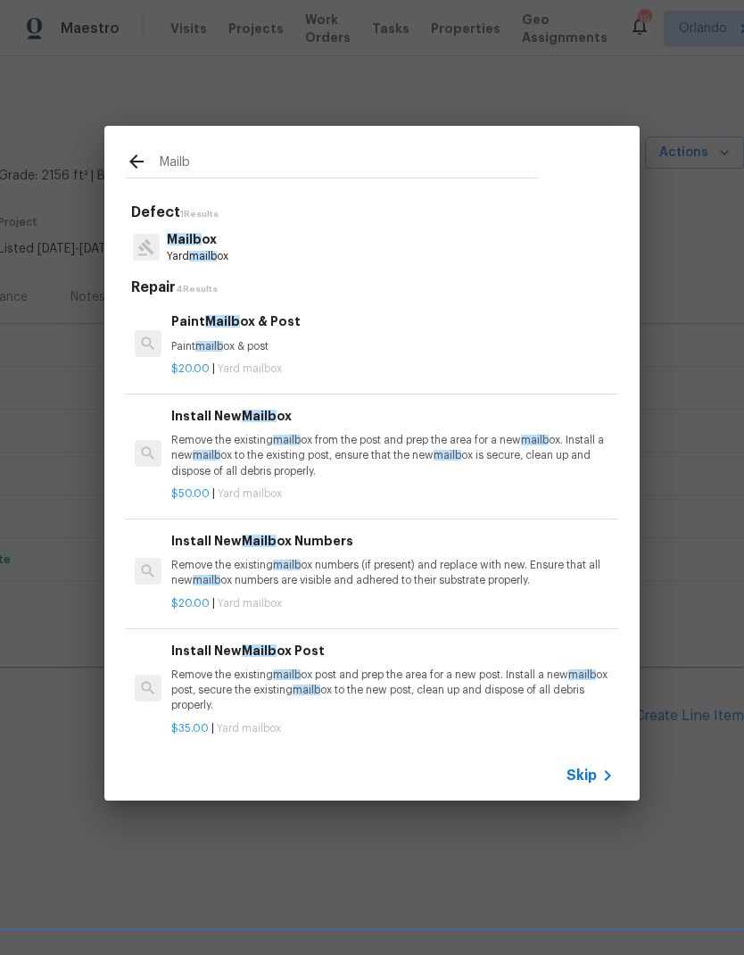
click at [440, 446] on p "Remove the existing mailb ox from the post and prep the area for a new mailb ox…" at bounding box center [392, 456] width 443 height 46
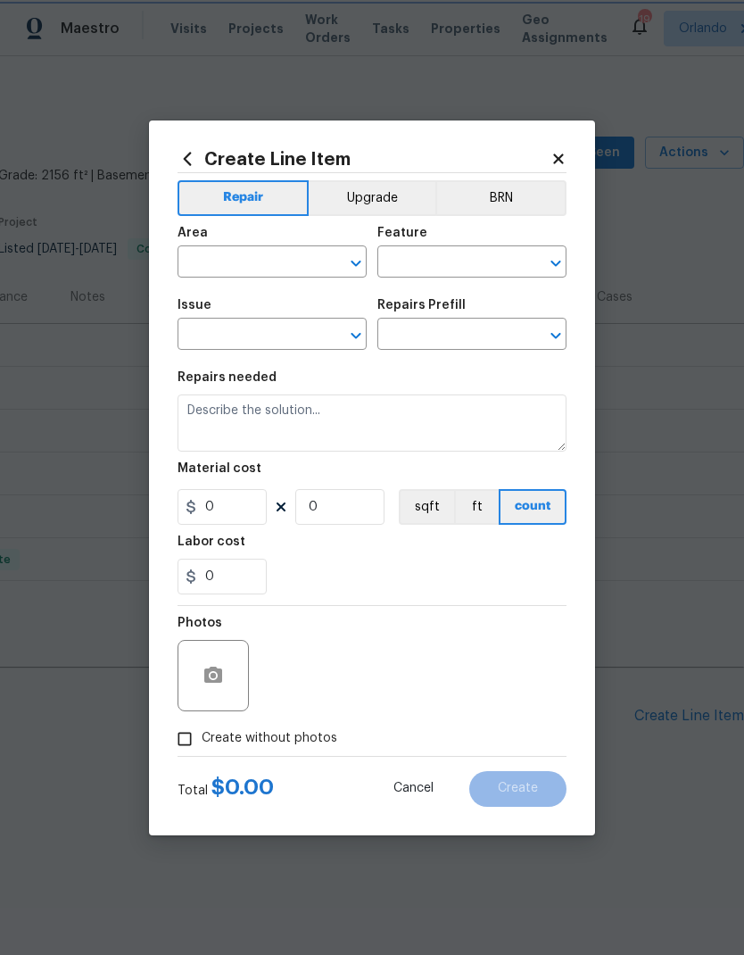
type input "Mailbox"
type input "Install New Mailbox $50.00"
type textarea "Remove the existing mailbox from the post and prep the area for a new mailbox. …"
type input "50"
type input "1"
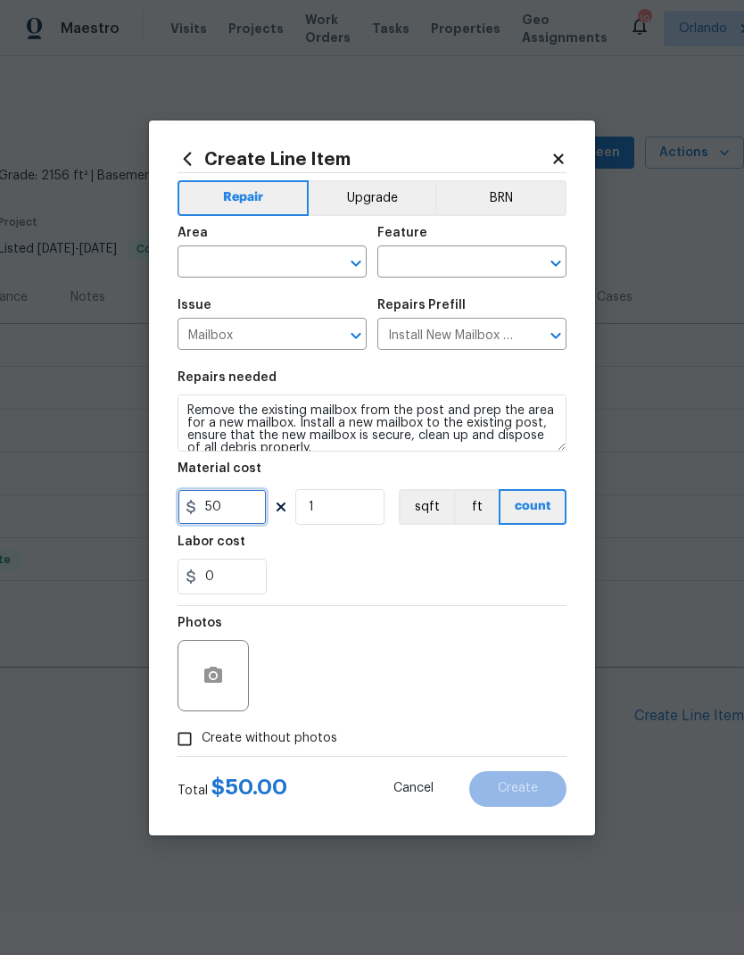
click at [249, 525] on input "50" at bounding box center [222, 507] width 89 height 36
click at [248, 524] on input "50" at bounding box center [222, 507] width 89 height 36
type input "0"
click at [266, 573] on input "0" at bounding box center [222, 577] width 89 height 36
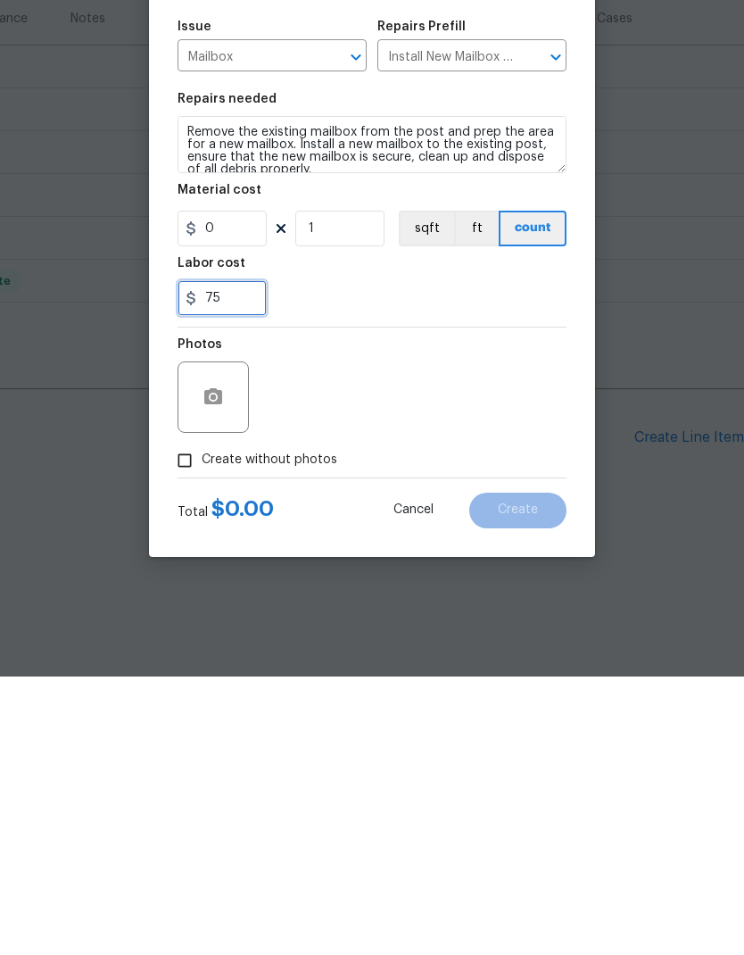
type input "75"
click at [250, 489] on input "0" at bounding box center [222, 507] width 89 height 36
click at [234, 489] on input "100" at bounding box center [222, 507] width 89 height 36
type input "105"
click at [484, 606] on div "Photos" at bounding box center [372, 664] width 389 height 116
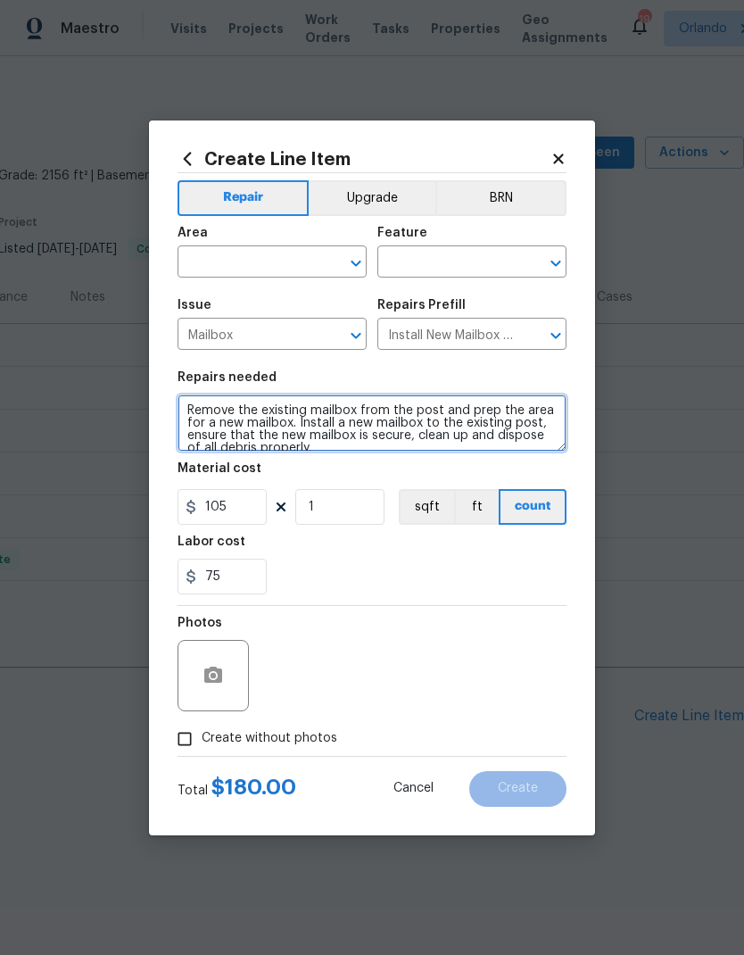
click at [204, 402] on textarea "Remove the existing mailbox from the post and prep the area for a new mailbox. …" at bounding box center [372, 422] width 389 height 57
click at [386, 406] on textarea "Remove the existing mailbox from the post and prep the area for a new mailbox. …" at bounding box center [372, 422] width 389 height 57
click at [344, 255] on button "Clear" at bounding box center [332, 263] width 25 height 25
type textarea "Hoa violation. Please take the attached form order the mailbox to be delivered …"
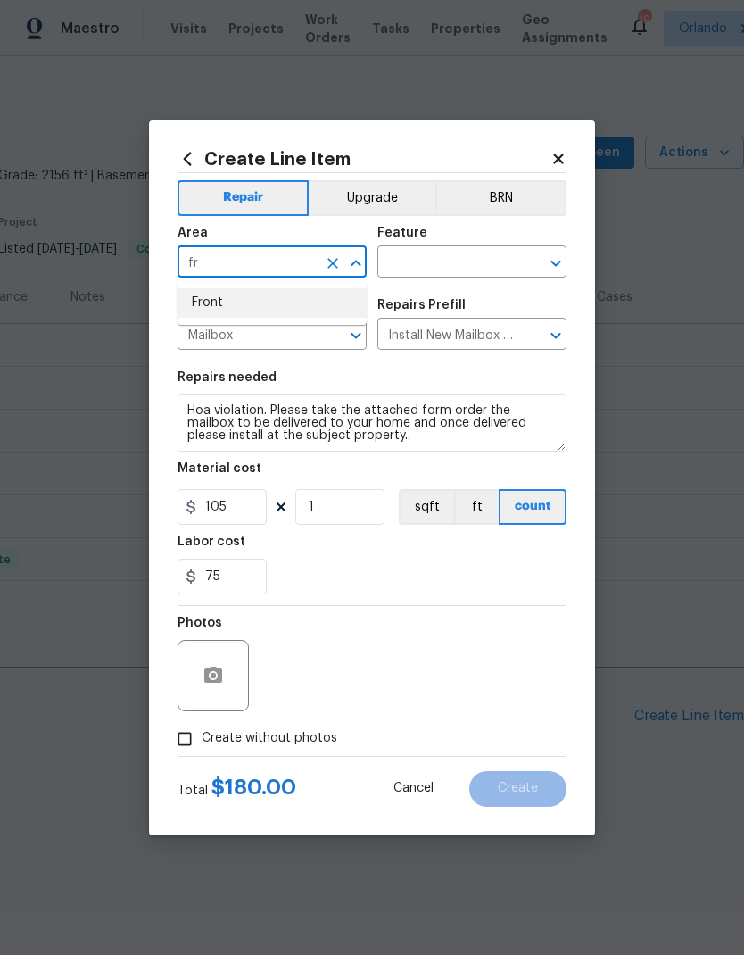
click at [278, 301] on li "Front" at bounding box center [272, 302] width 189 height 29
type input "Front"
click at [549, 256] on icon "Open" at bounding box center [555, 263] width 21 height 21
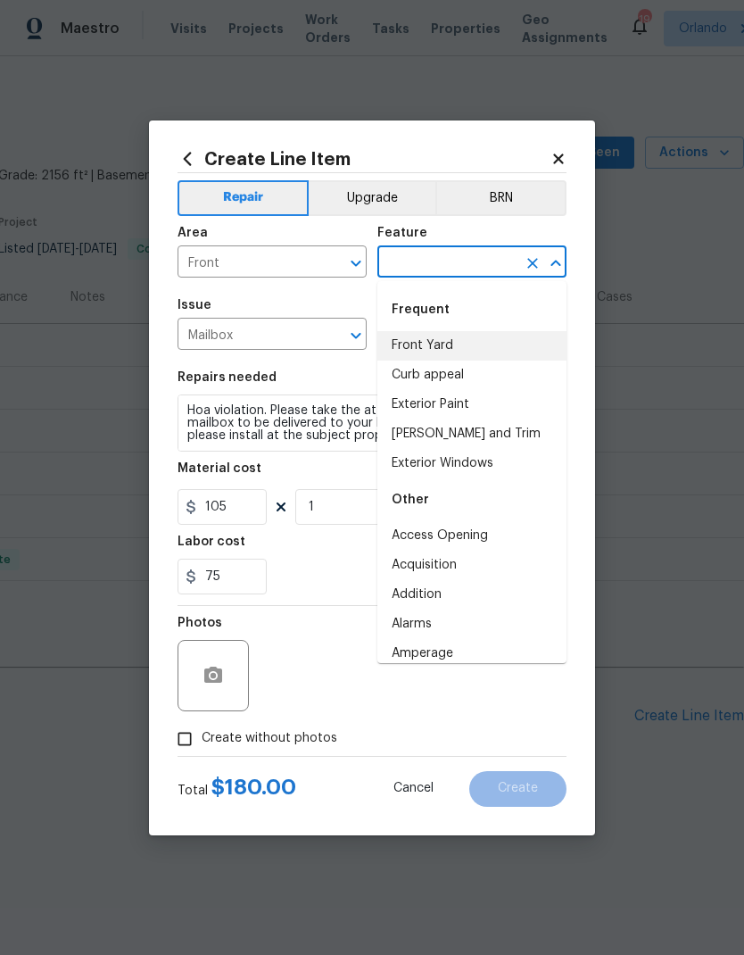
click at [510, 358] on li "Front Yard" at bounding box center [471, 345] width 189 height 29
type input "Front Yard"
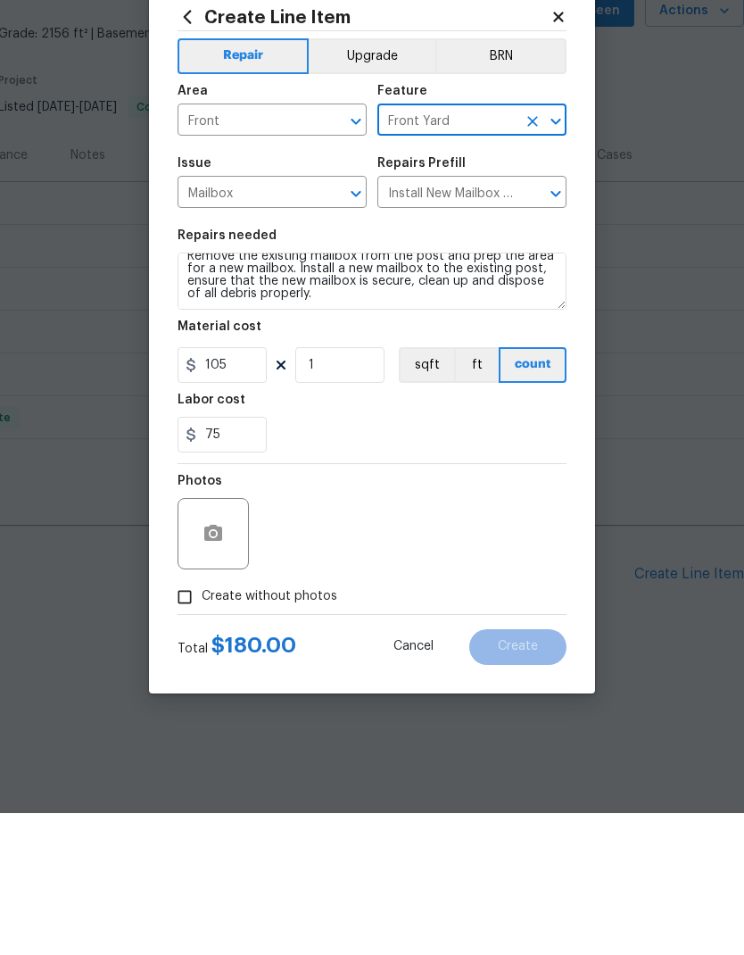
scroll to position [62, 0]
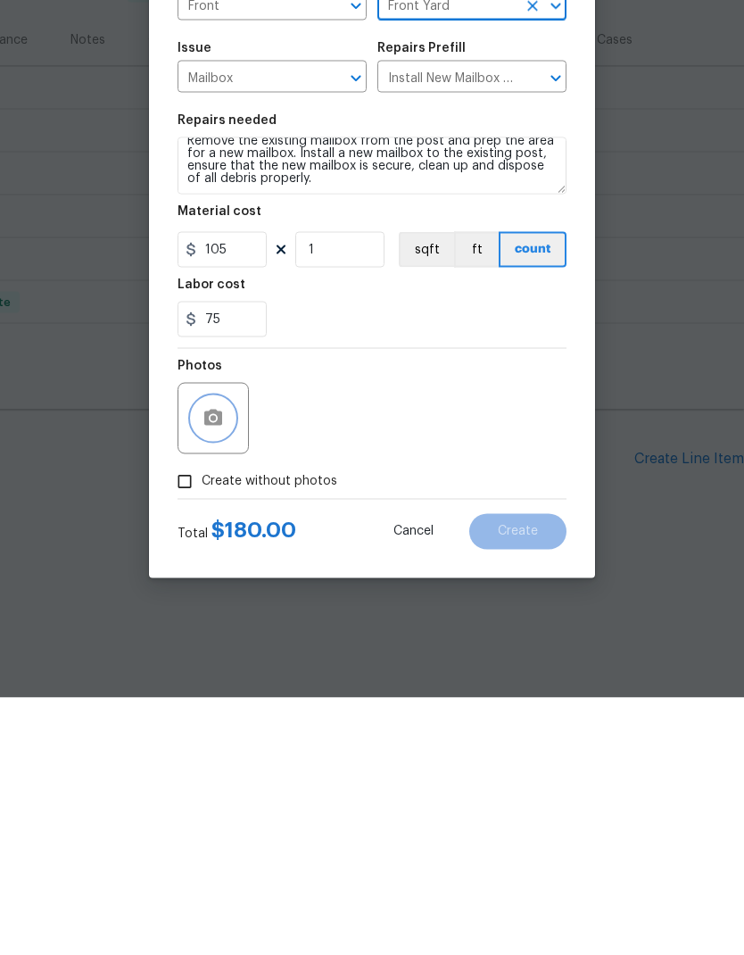
click at [229, 654] on button "button" at bounding box center [213, 675] width 43 height 43
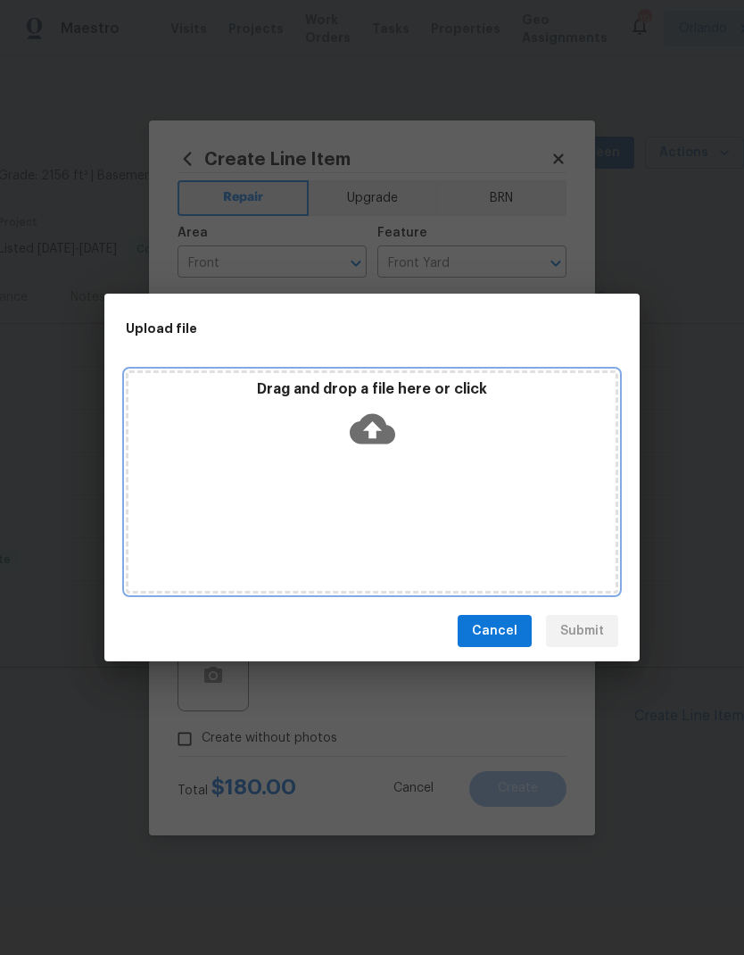
click at [386, 420] on icon at bounding box center [373, 429] width 46 height 46
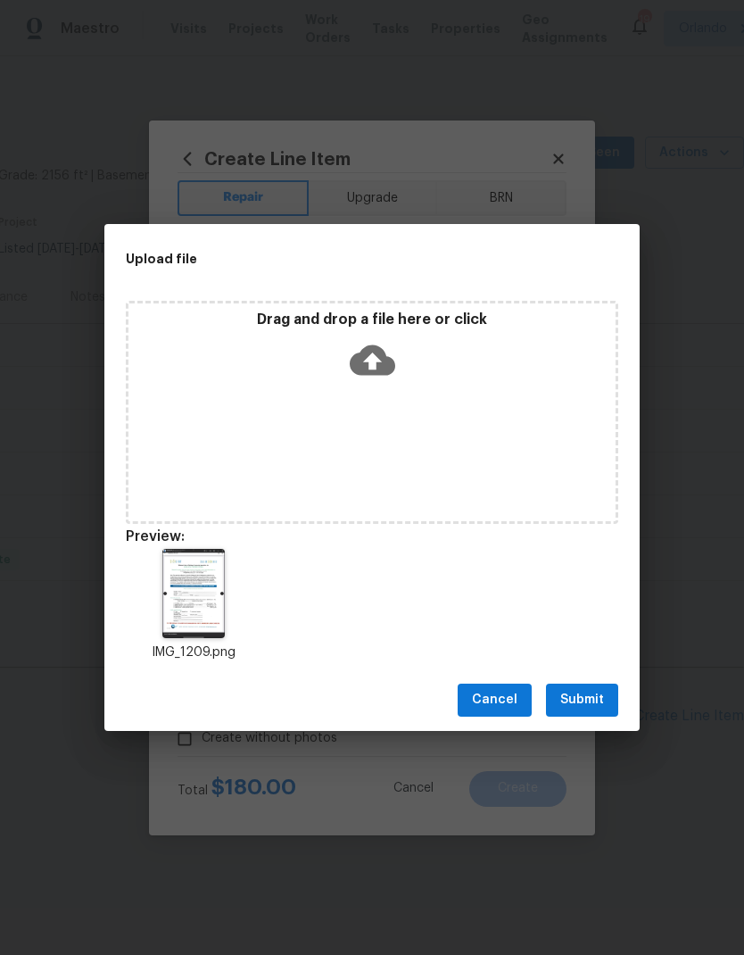
click at [593, 702] on span "Submit" at bounding box center [582, 700] width 44 height 22
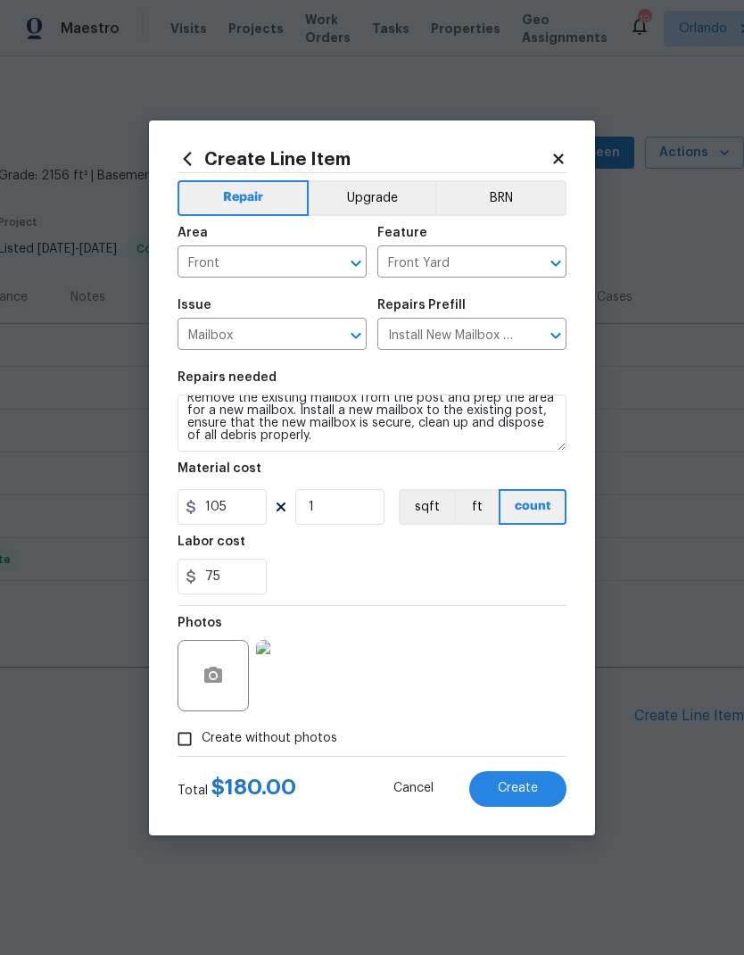
click at [524, 781] on button "Create" at bounding box center [517, 789] width 97 height 36
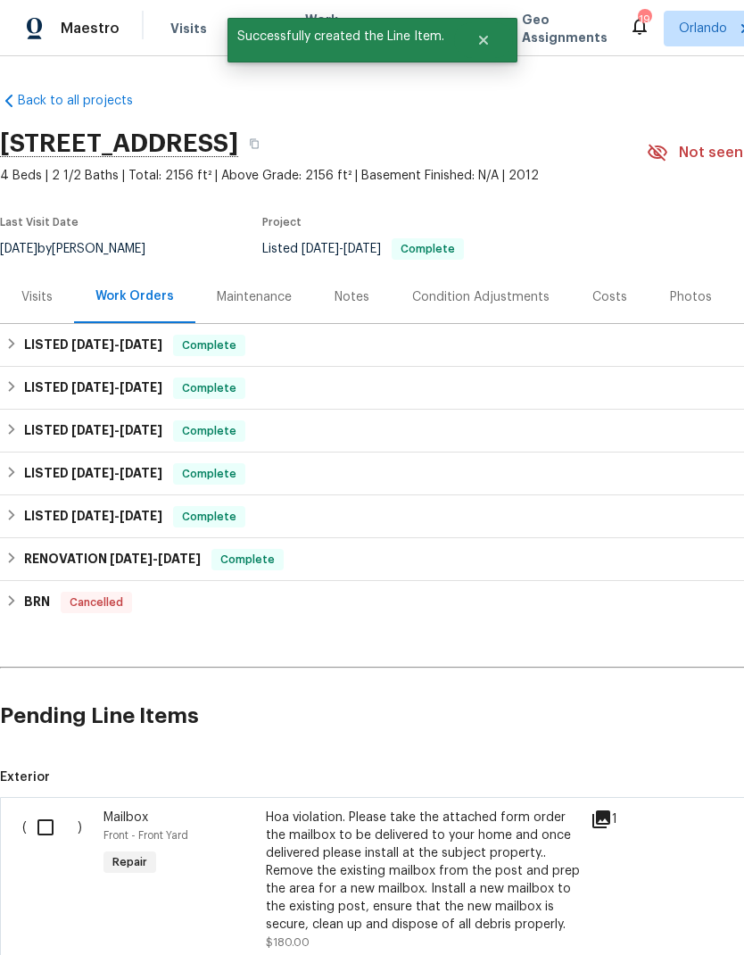
scroll to position [0, 0]
click at [40, 825] on input "checkbox" at bounding box center [52, 826] width 51 height 37
checkbox input "true"
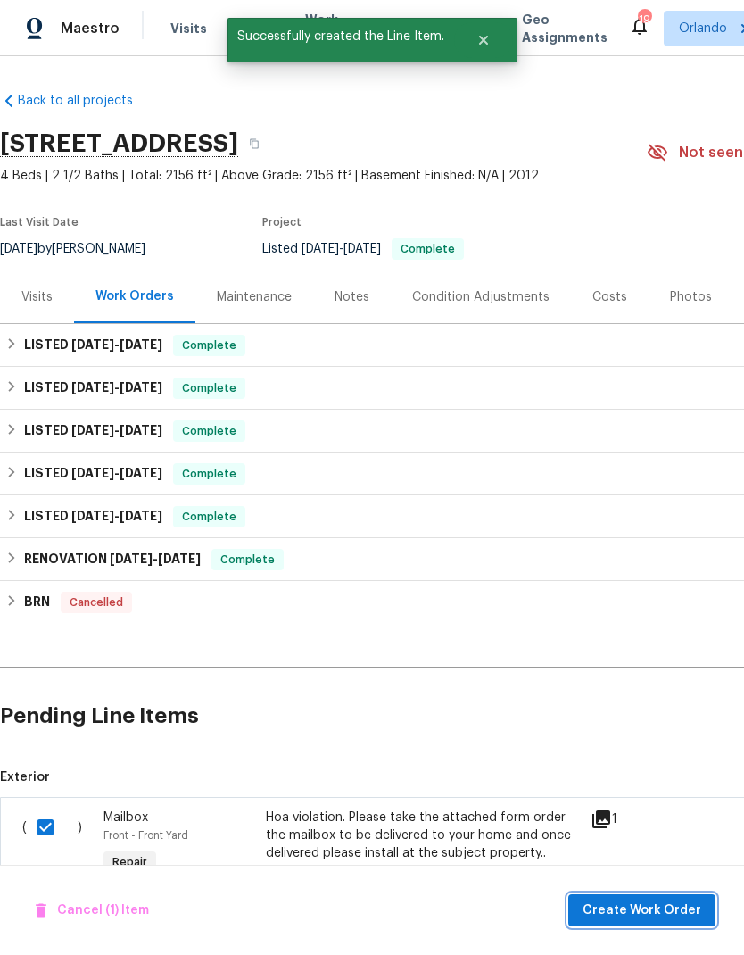
click at [662, 907] on span "Create Work Order" at bounding box center [642, 911] width 119 height 22
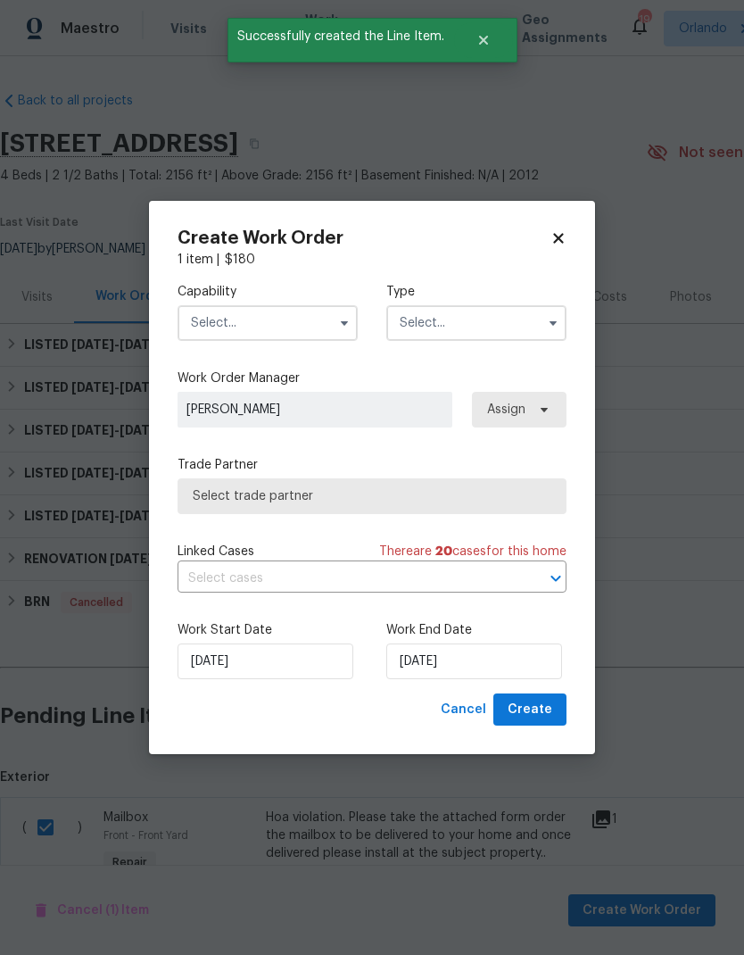
click at [319, 336] on input "text" at bounding box center [268, 323] width 180 height 36
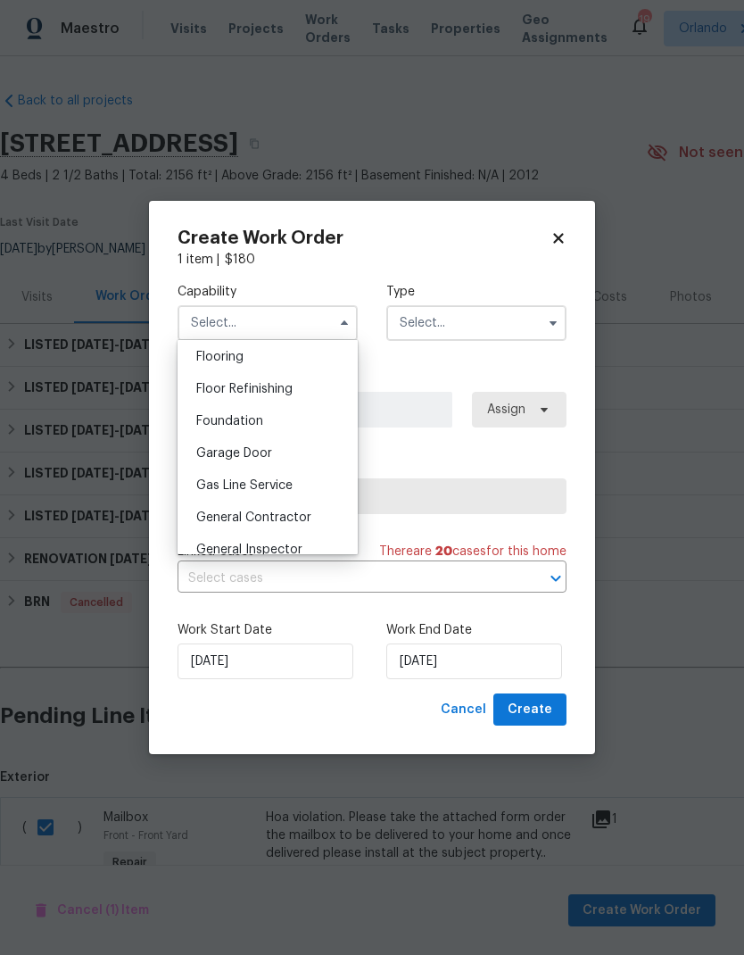
scroll to position [710, 0]
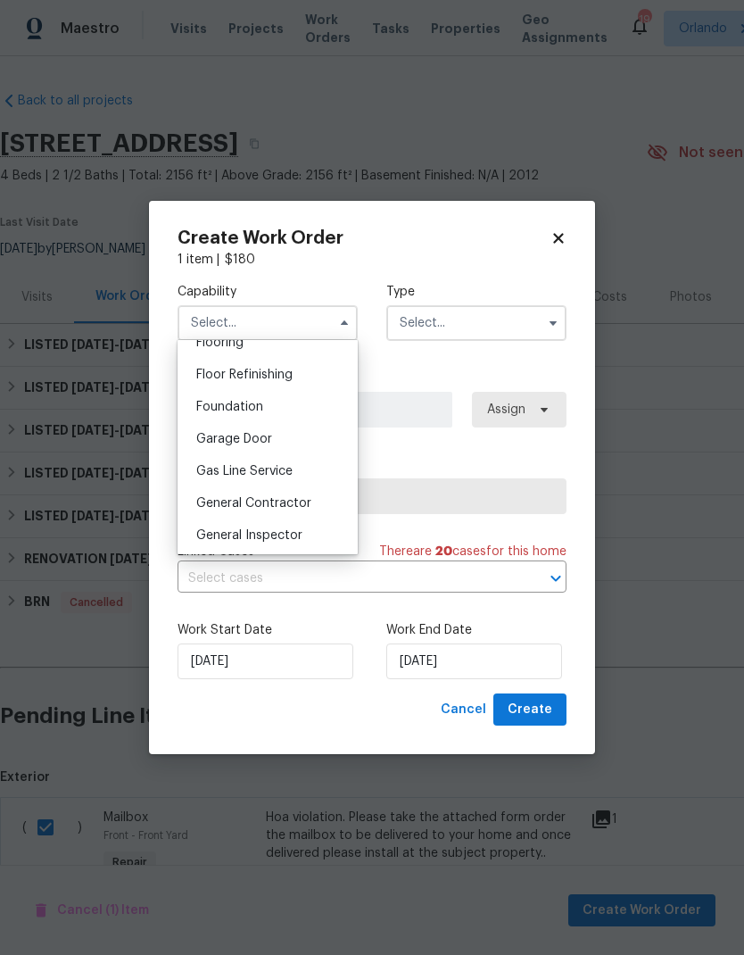
click at [323, 502] on div "General Contractor" at bounding box center [267, 503] width 171 height 32
type input "General Contractor"
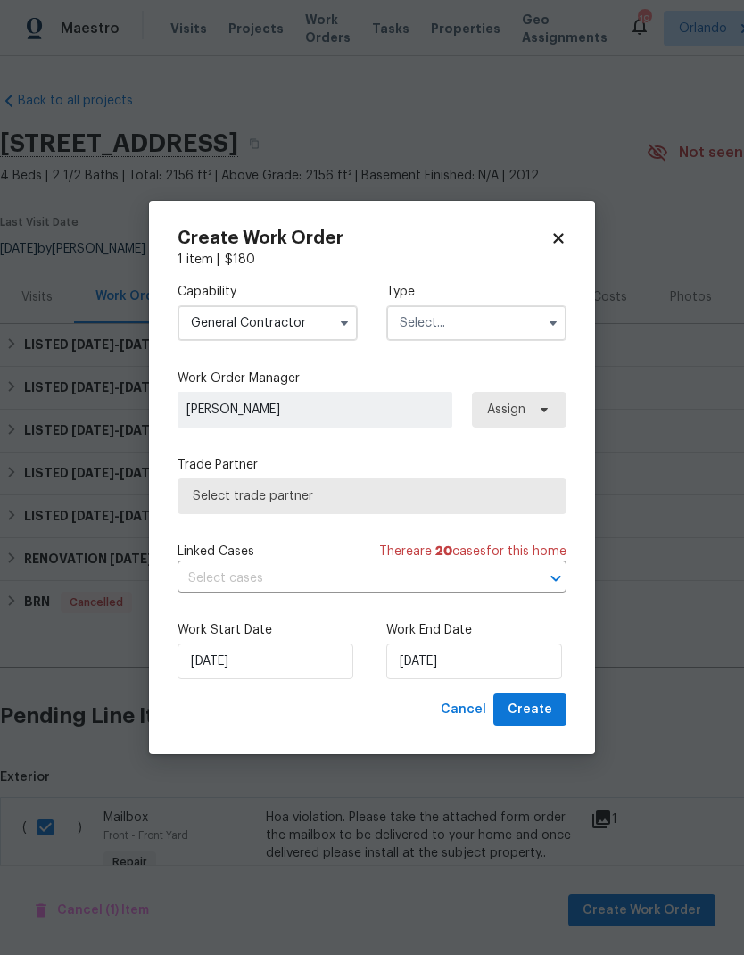
click at [552, 336] on input "text" at bounding box center [476, 323] width 180 height 36
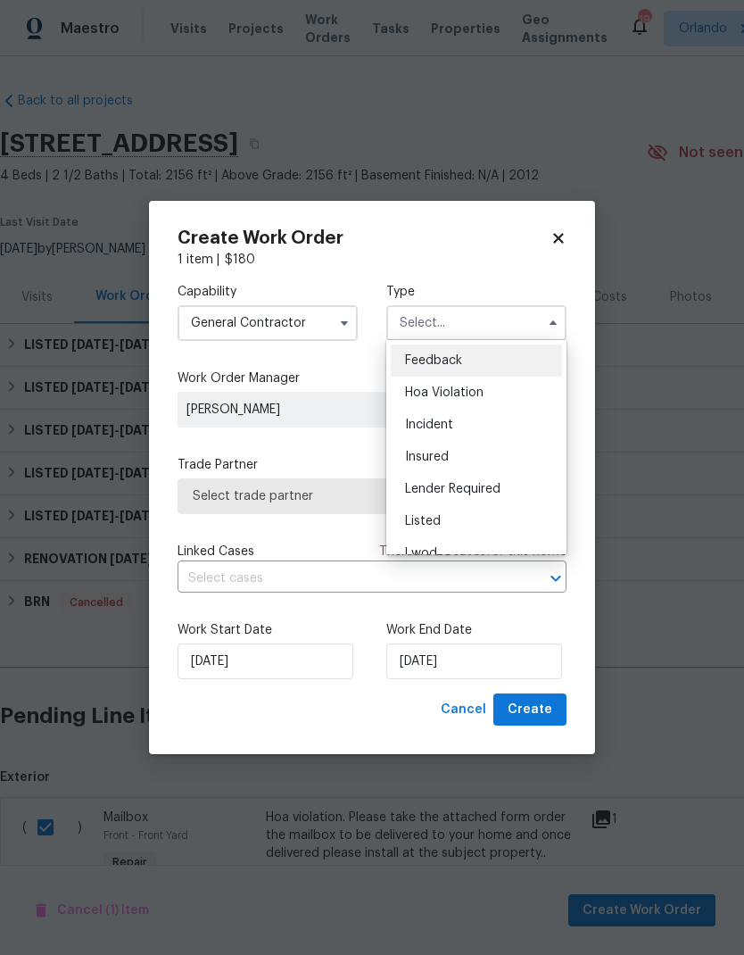
click at [497, 389] on div "Hoa Violation" at bounding box center [476, 393] width 171 height 32
type input "Hoa Violation"
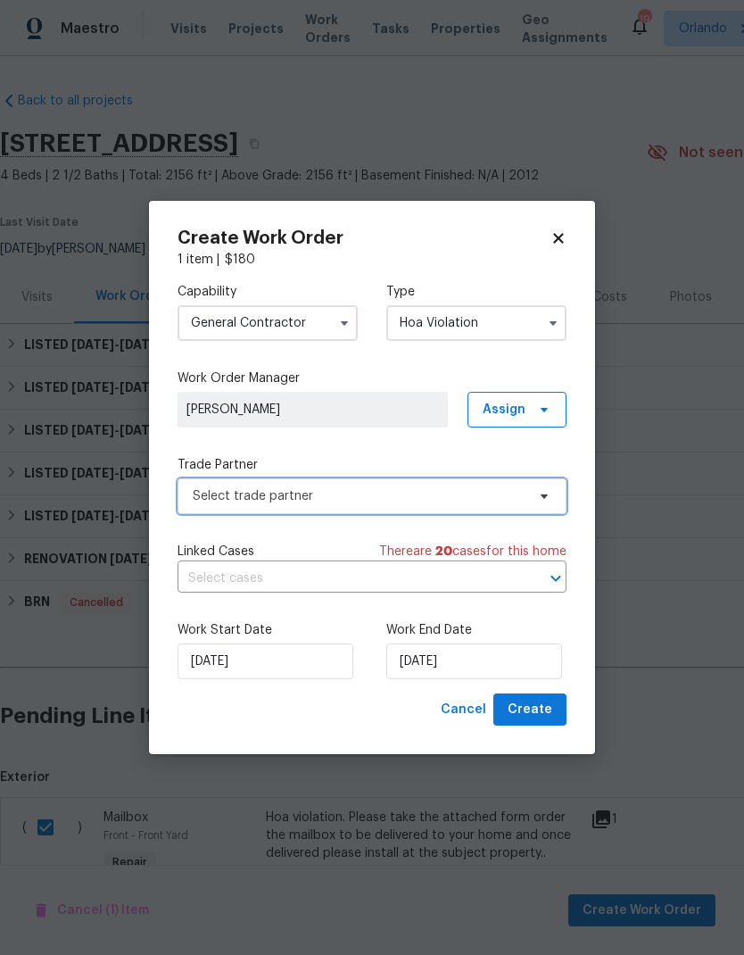
click at [526, 503] on span "Select trade partner" at bounding box center [372, 496] width 389 height 36
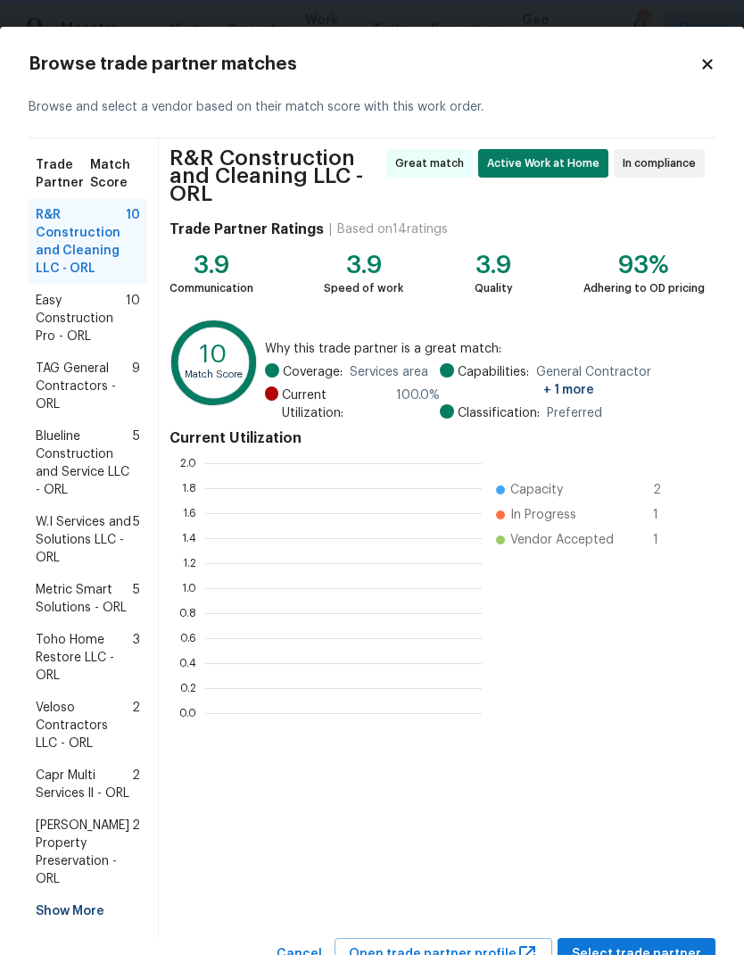
scroll to position [2, 2]
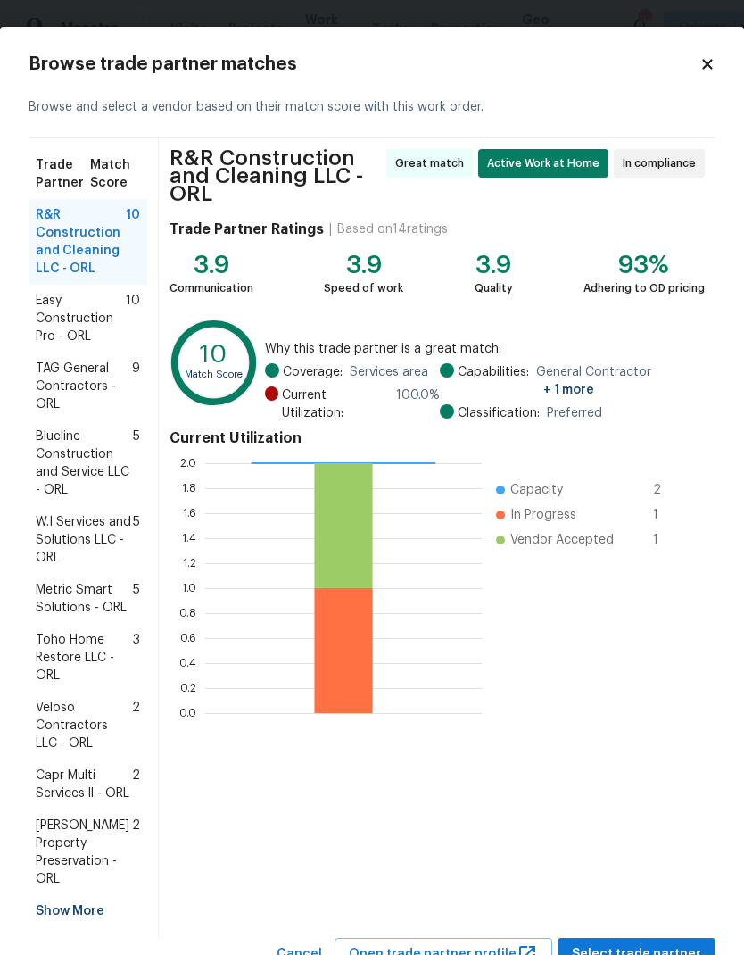
click at [107, 324] on span "Easy Construction Pro - ORL" at bounding box center [81, 319] width 90 height 54
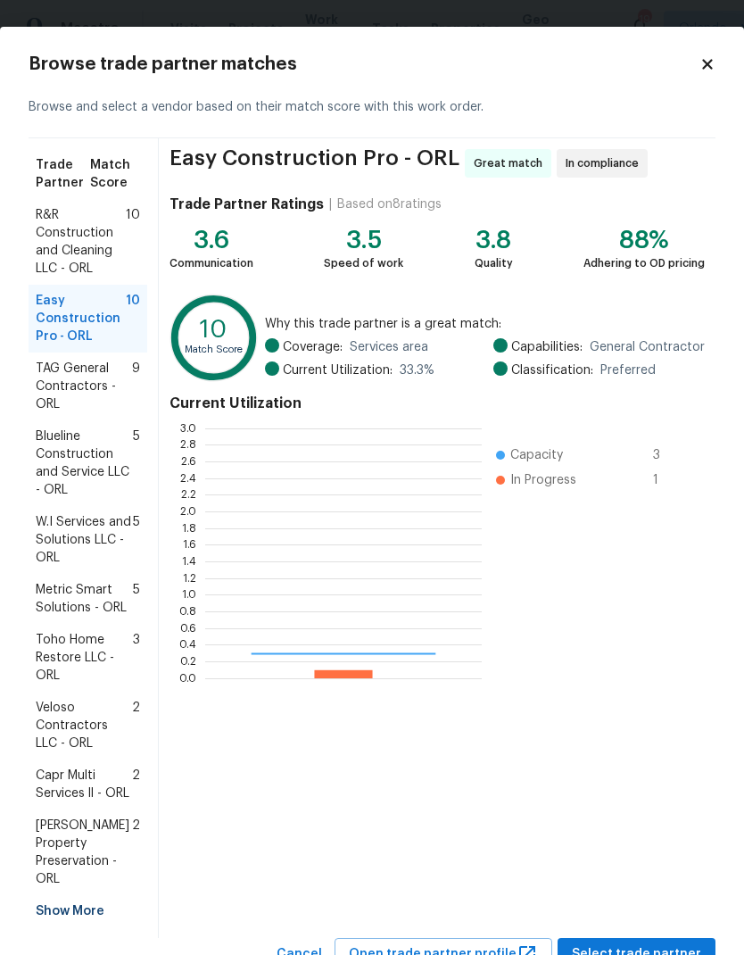
scroll to position [250, 277]
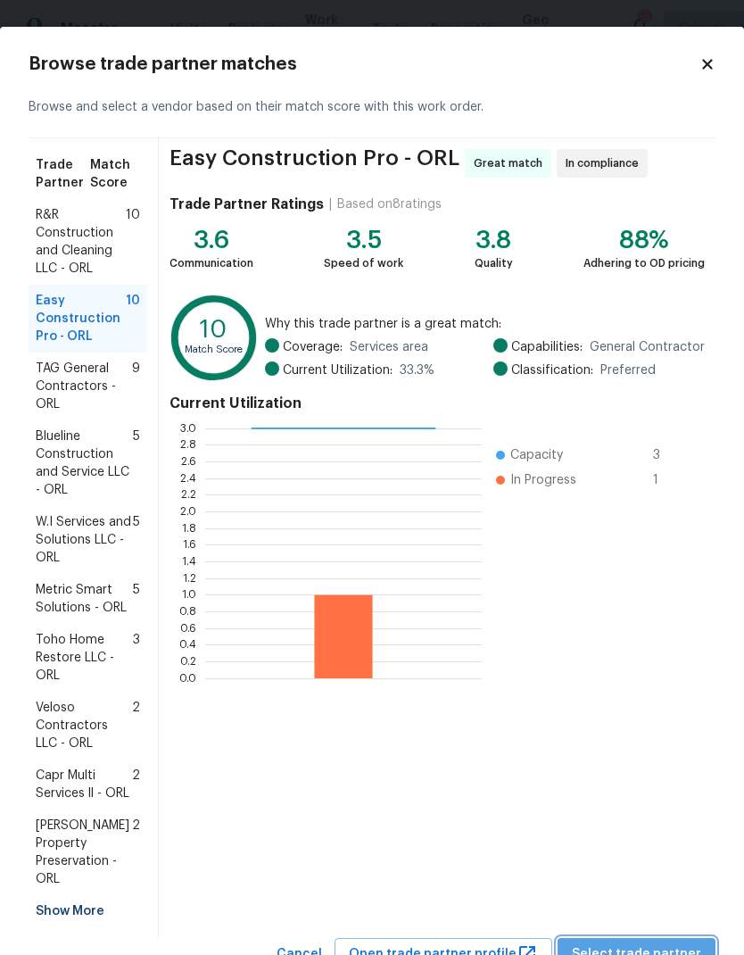
click at [669, 938] on button "Select trade partner" at bounding box center [637, 954] width 158 height 33
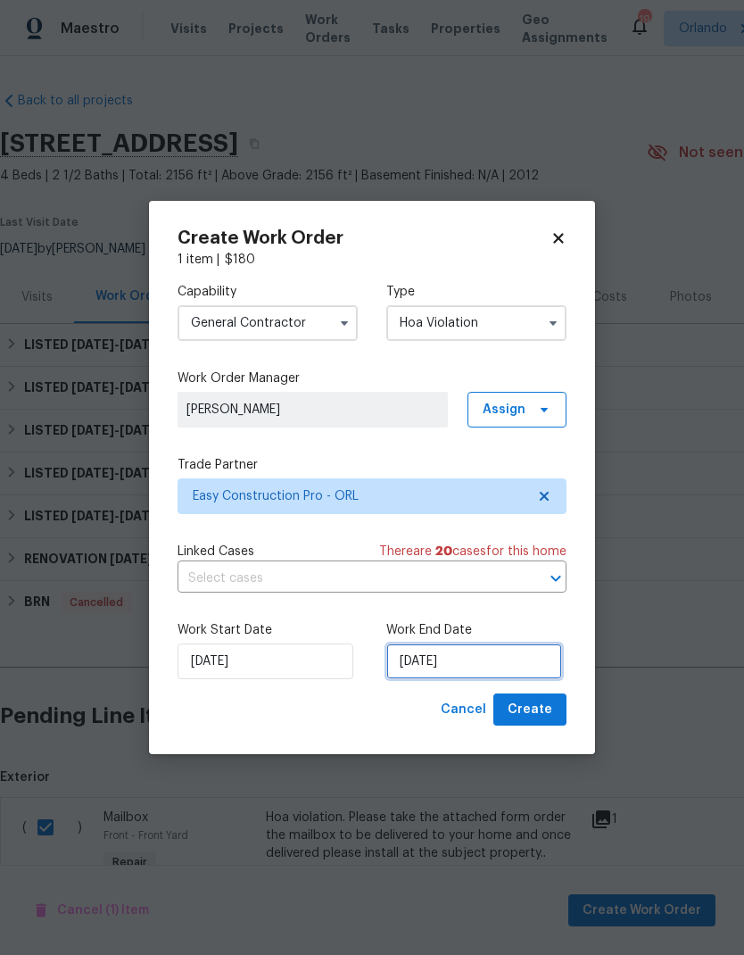
click at [483, 665] on input "[DATE]" at bounding box center [474, 661] width 176 height 36
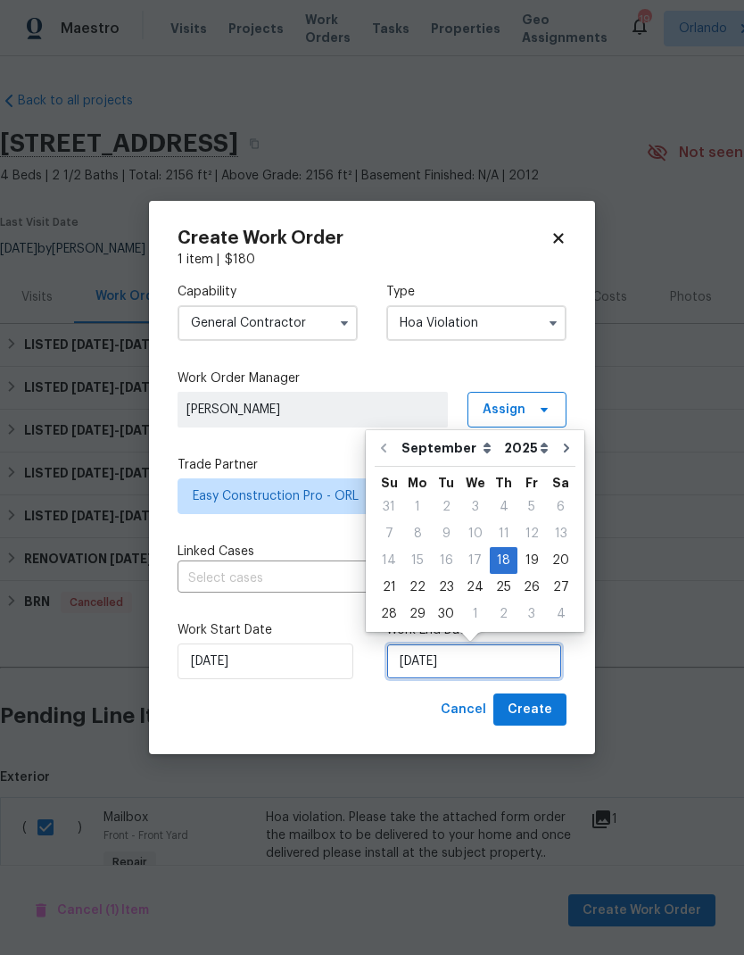
scroll to position [7, 0]
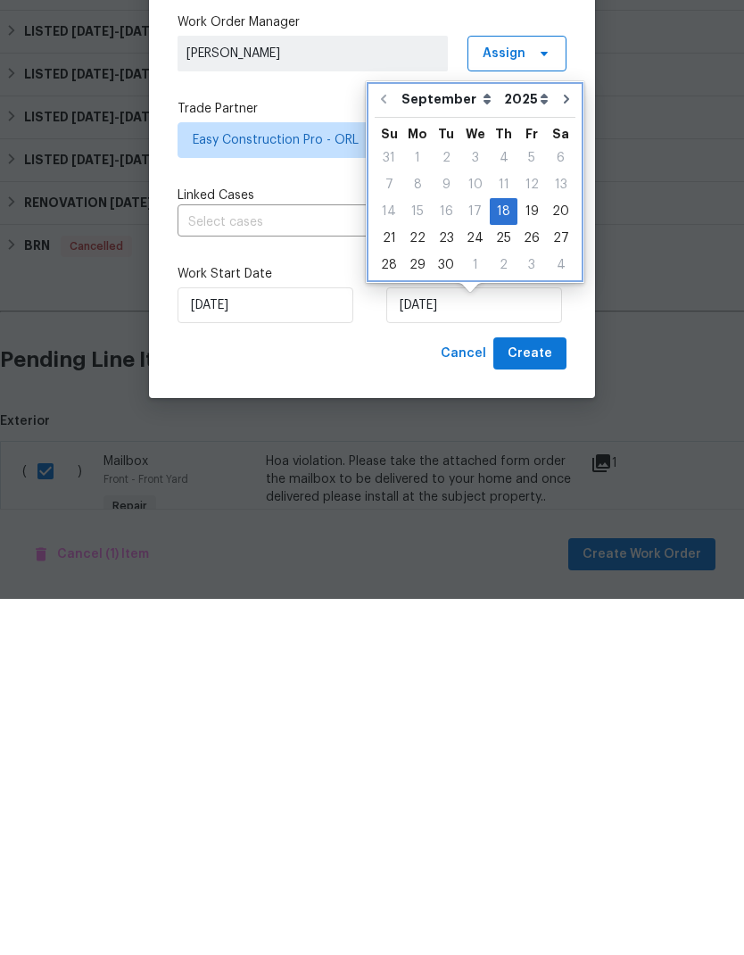
click at [563, 448] on icon "Go to next month" at bounding box center [567, 455] width 14 height 14
type input "10/18/2025"
select select "9"
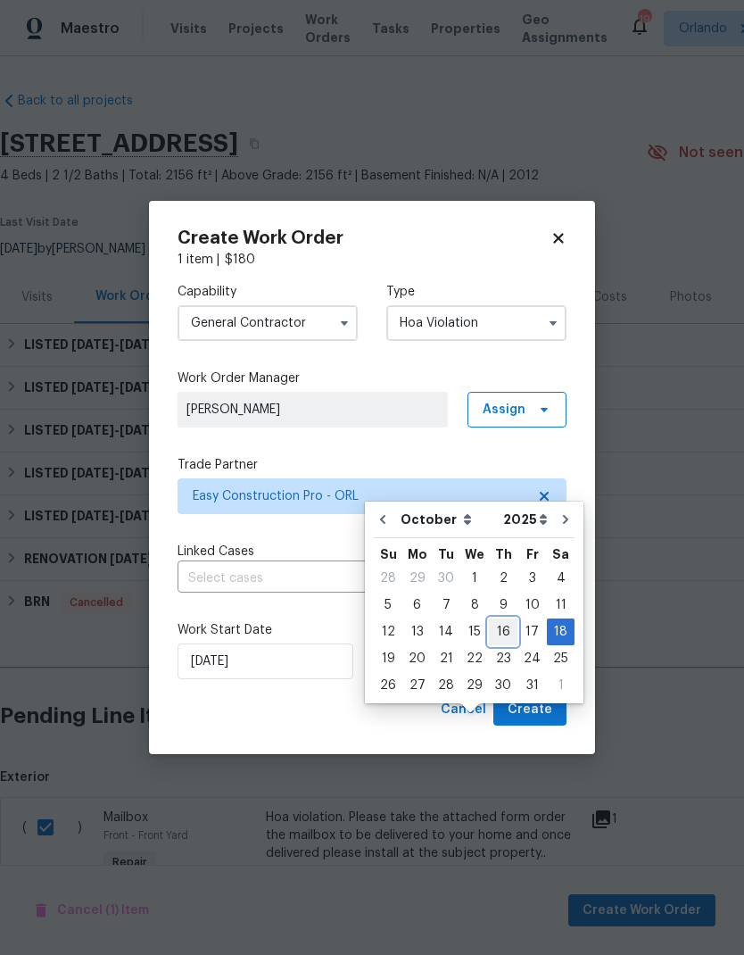
click at [503, 619] on div "16" at bounding box center [503, 631] width 29 height 25
type input "[DATE]"
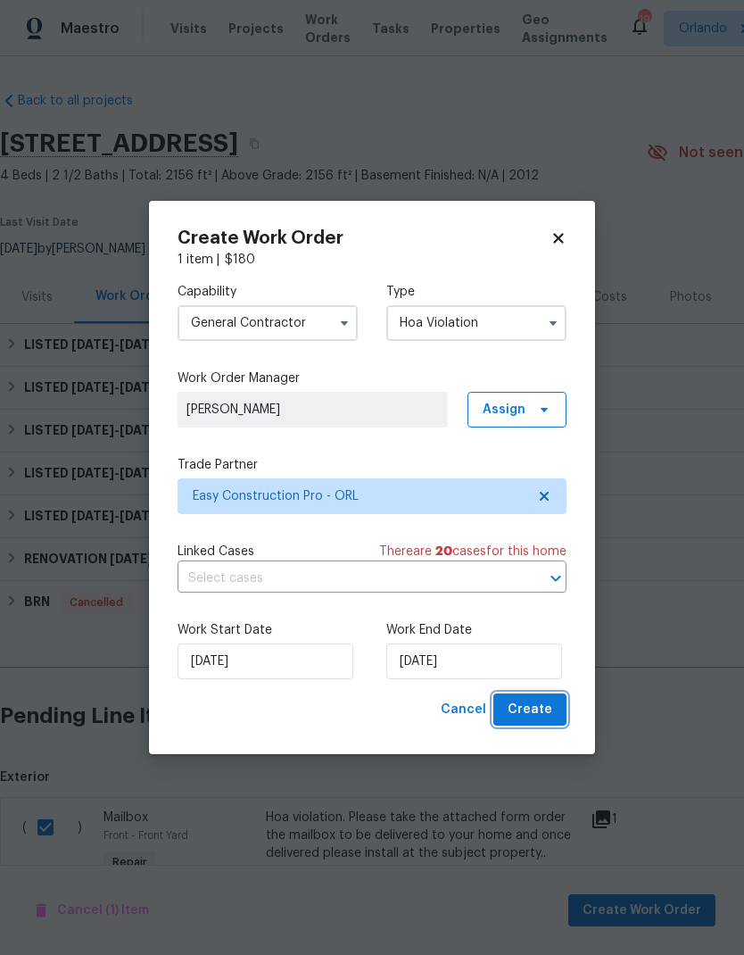
click at [547, 706] on span "Create" at bounding box center [530, 710] width 45 height 22
checkbox input "false"
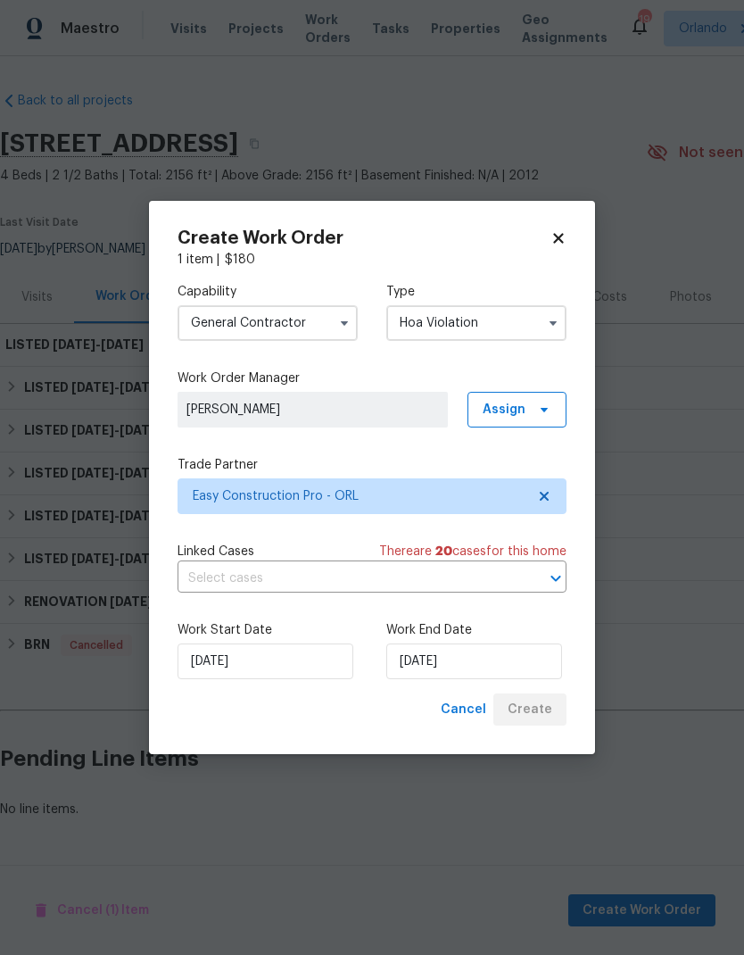
scroll to position [0, 0]
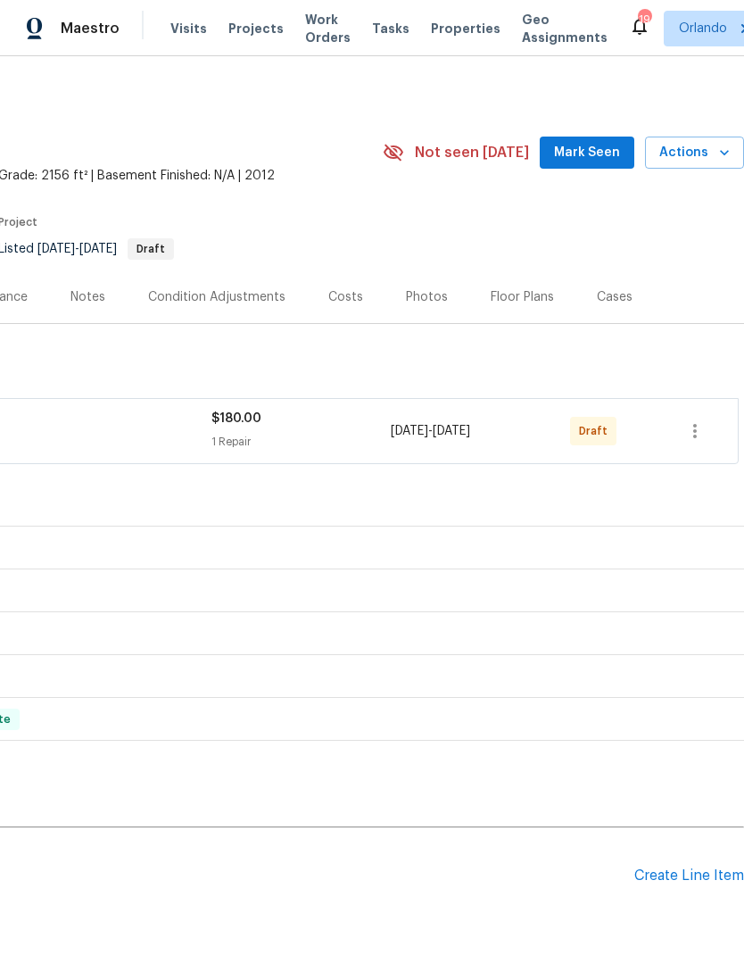
scroll to position [0, 264]
click at [697, 424] on icon "button" at bounding box center [694, 430] width 21 height 21
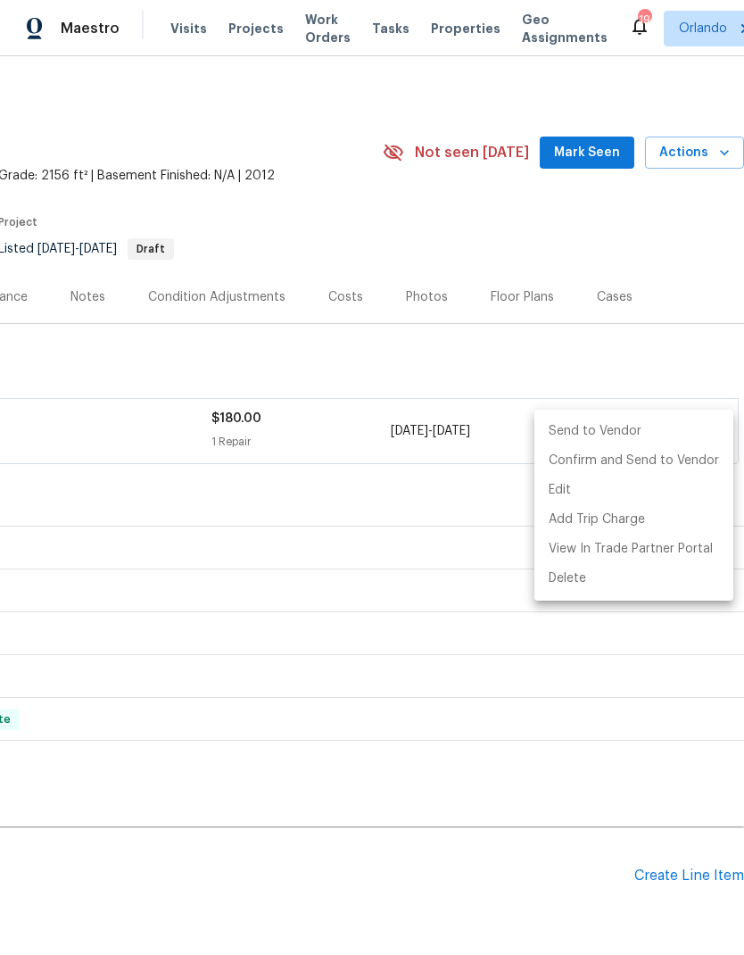
click at [687, 436] on li "Send to Vendor" at bounding box center [634, 431] width 199 height 29
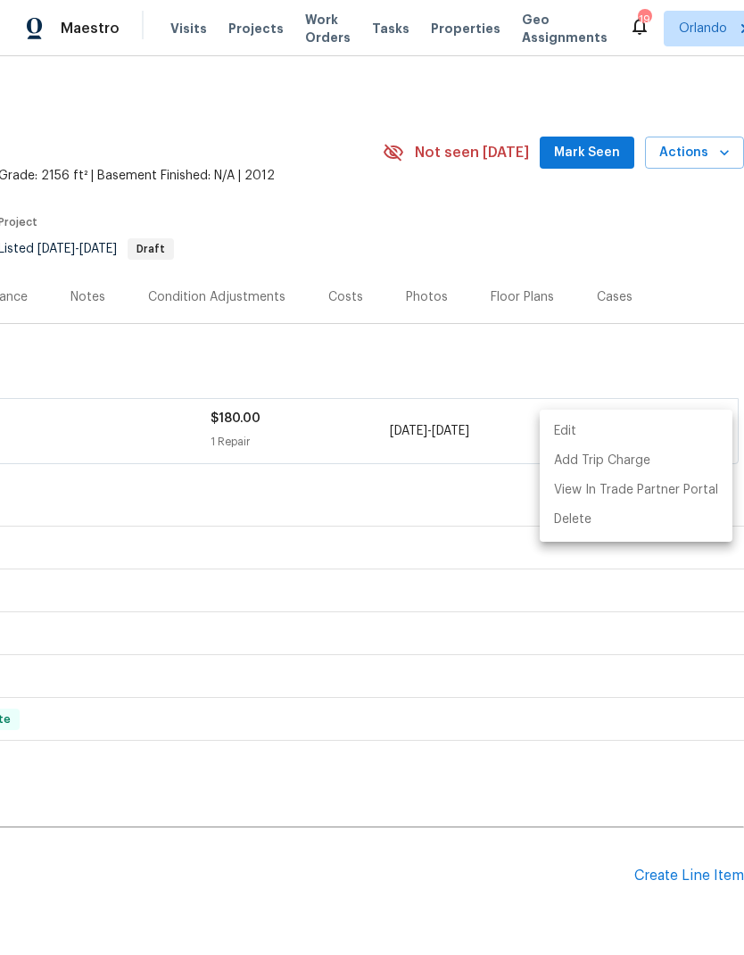
click at [660, 348] on div at bounding box center [372, 477] width 744 height 955
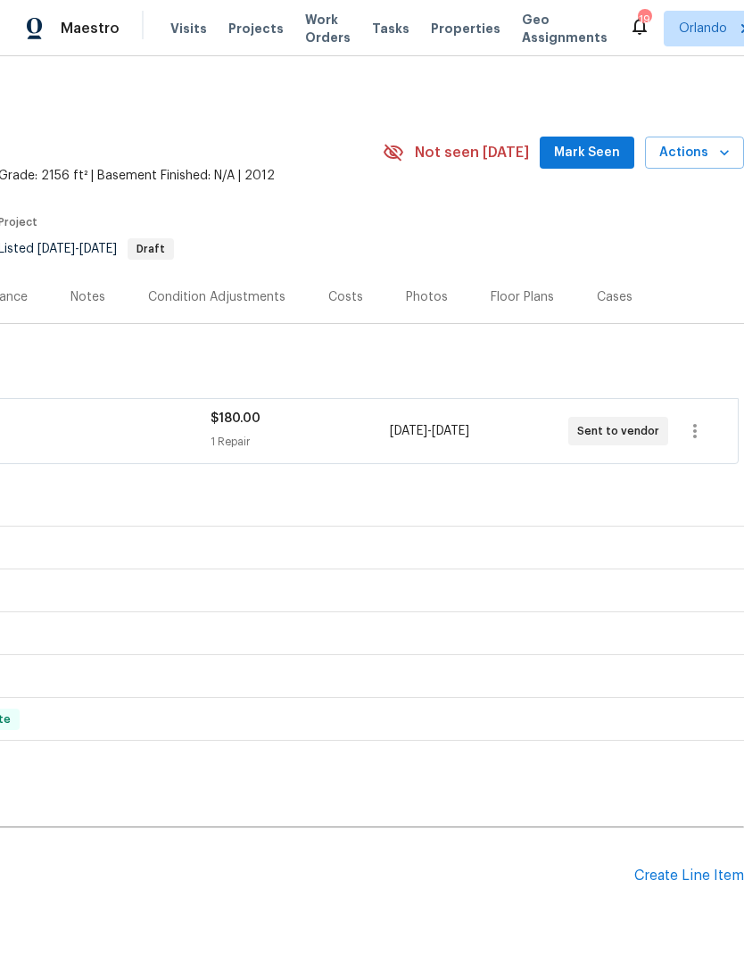
click at [606, 151] on span "Mark Seen" at bounding box center [587, 153] width 66 height 22
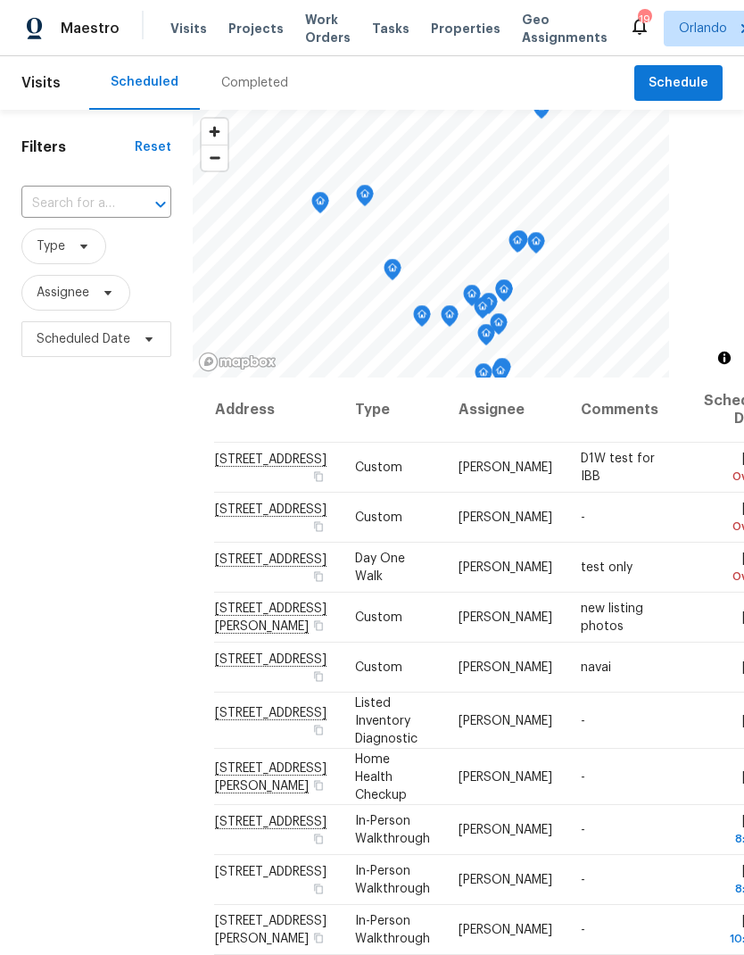
click at [322, 27] on span "Work Orders" at bounding box center [328, 29] width 46 height 36
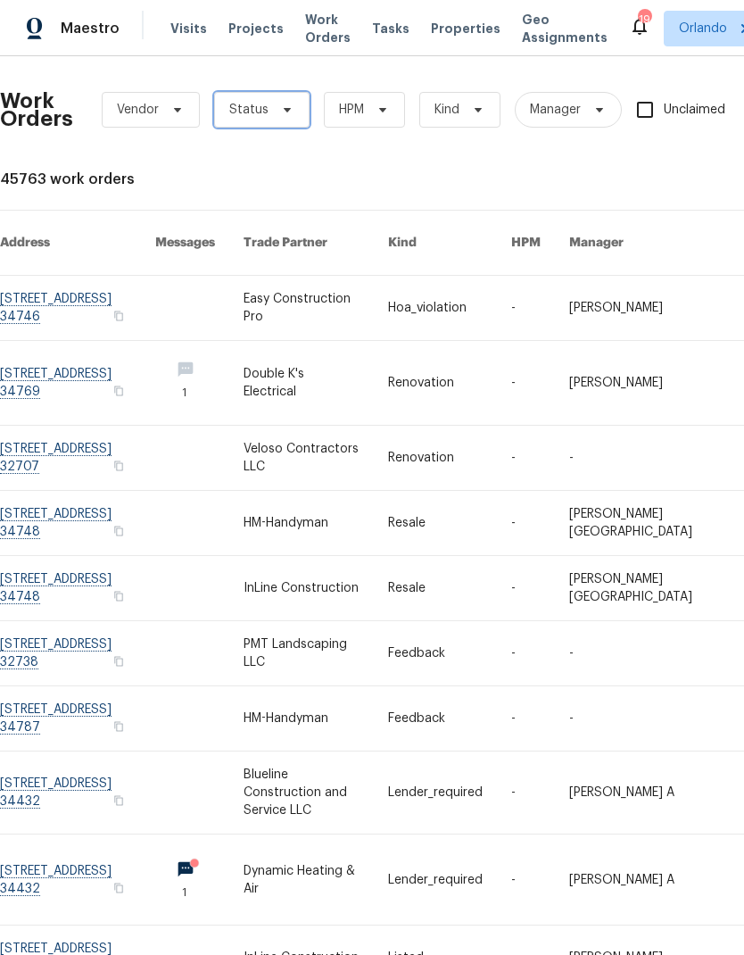
click at [283, 104] on icon at bounding box center [287, 110] width 14 height 14
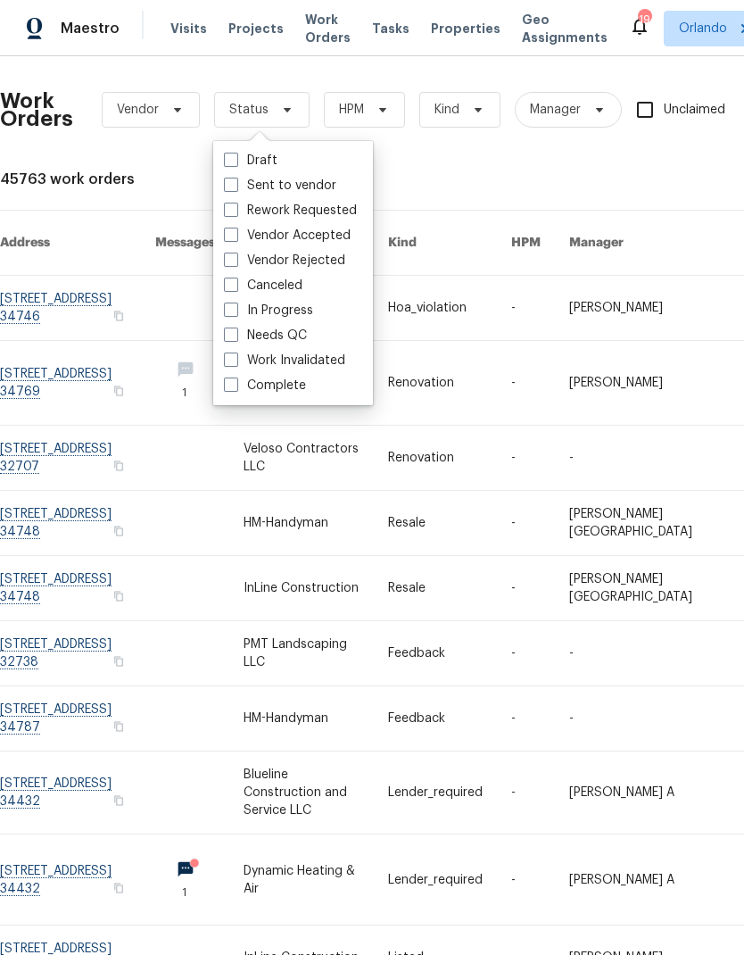
click at [328, 332] on div "Needs QC" at bounding box center [293, 335] width 149 height 25
click at [296, 338] on label "Needs QC" at bounding box center [265, 336] width 83 height 18
click at [236, 338] on input "Needs QC" at bounding box center [230, 333] width 12 height 12
checkbox input "true"
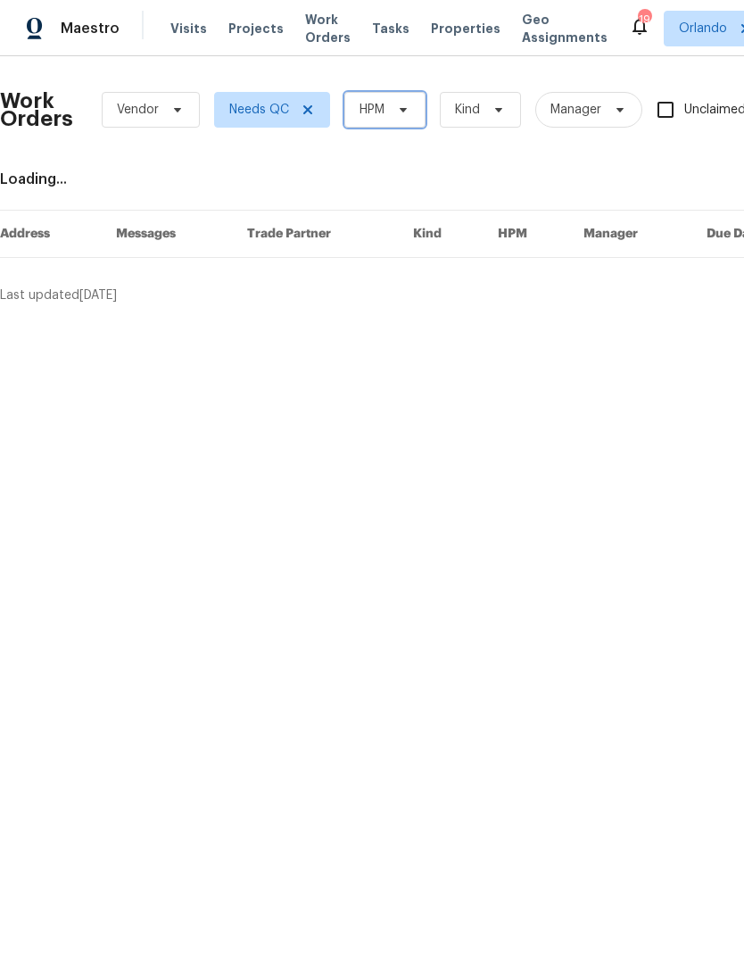
click at [391, 115] on span at bounding box center [401, 110] width 20 height 14
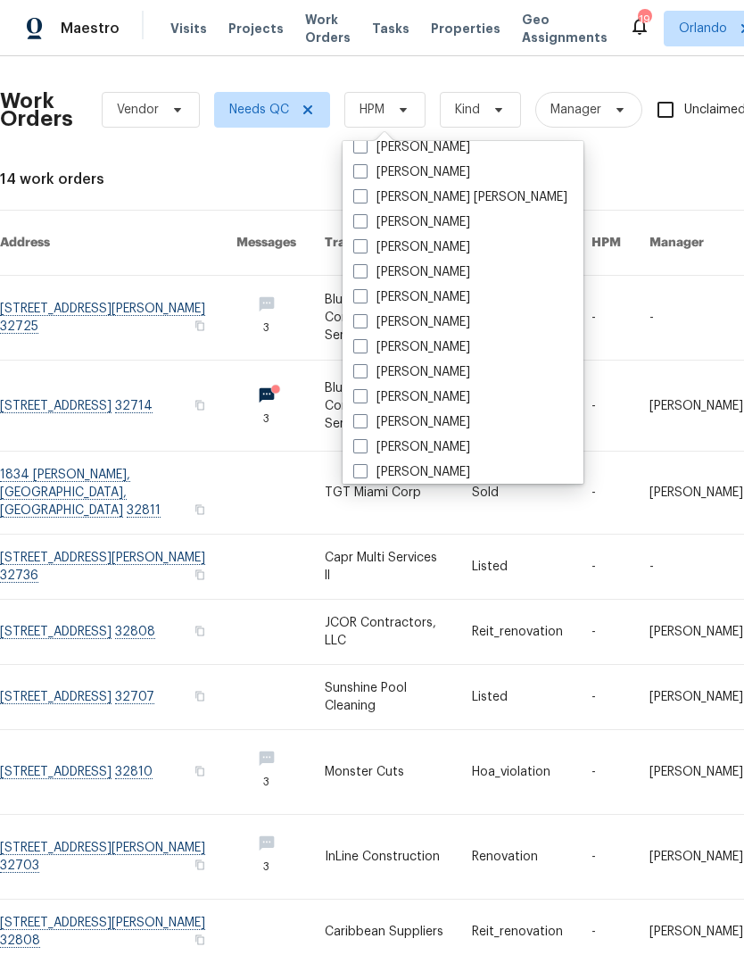
scroll to position [121, 0]
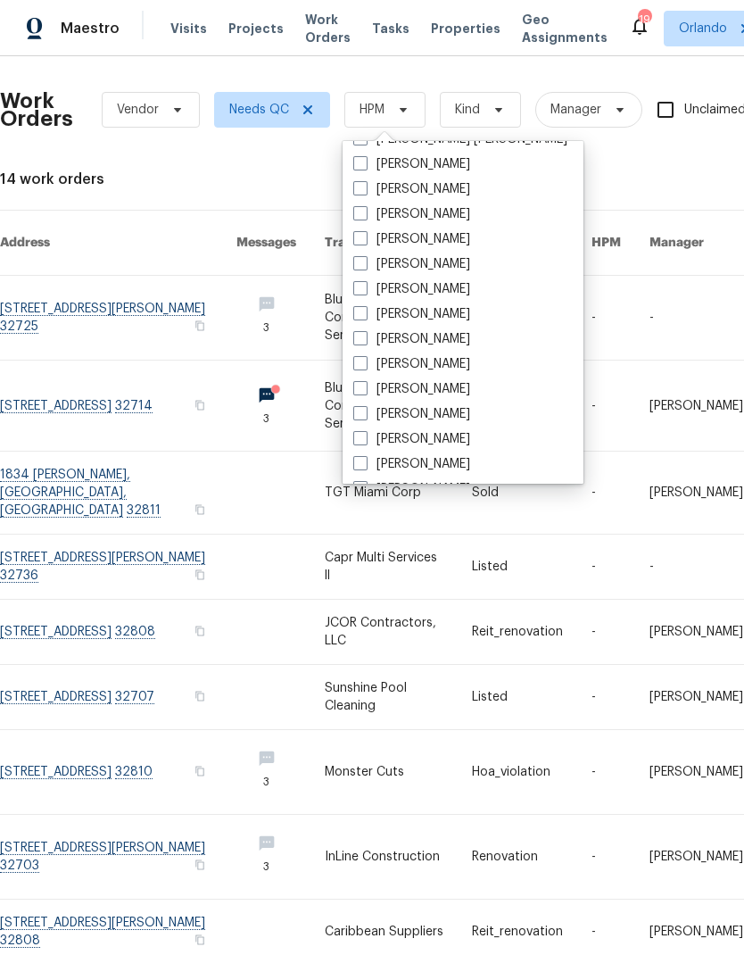
click at [429, 436] on label "[PERSON_NAME]" at bounding box center [411, 439] width 117 height 18
click at [365, 436] on input "[PERSON_NAME]" at bounding box center [359, 436] width 12 height 12
checkbox input "true"
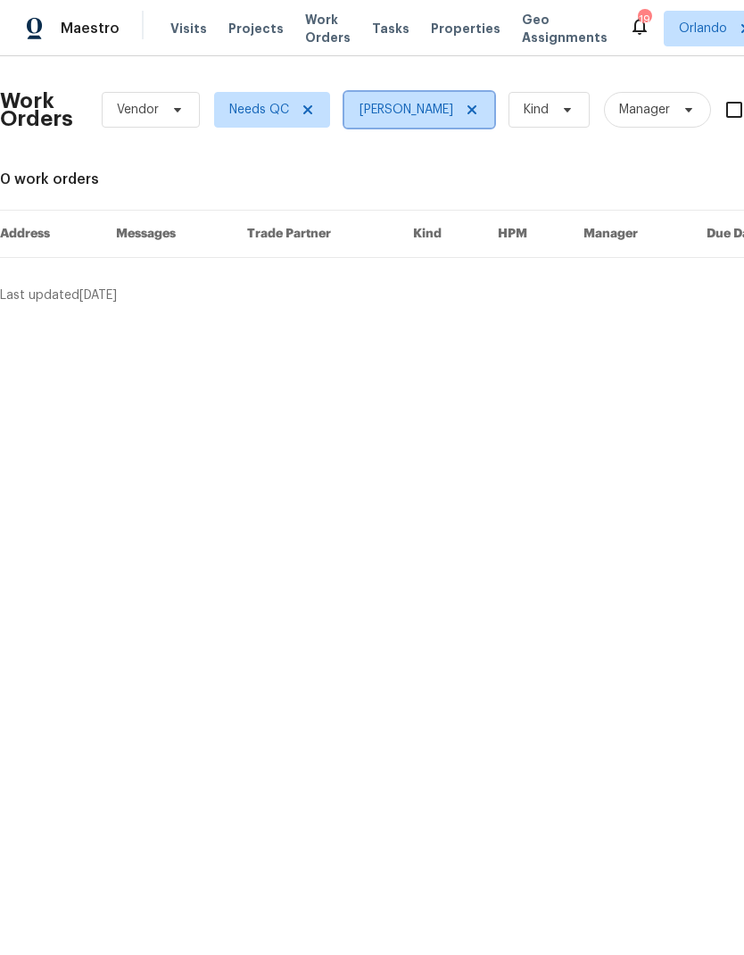
click at [465, 104] on icon at bounding box center [472, 110] width 14 height 14
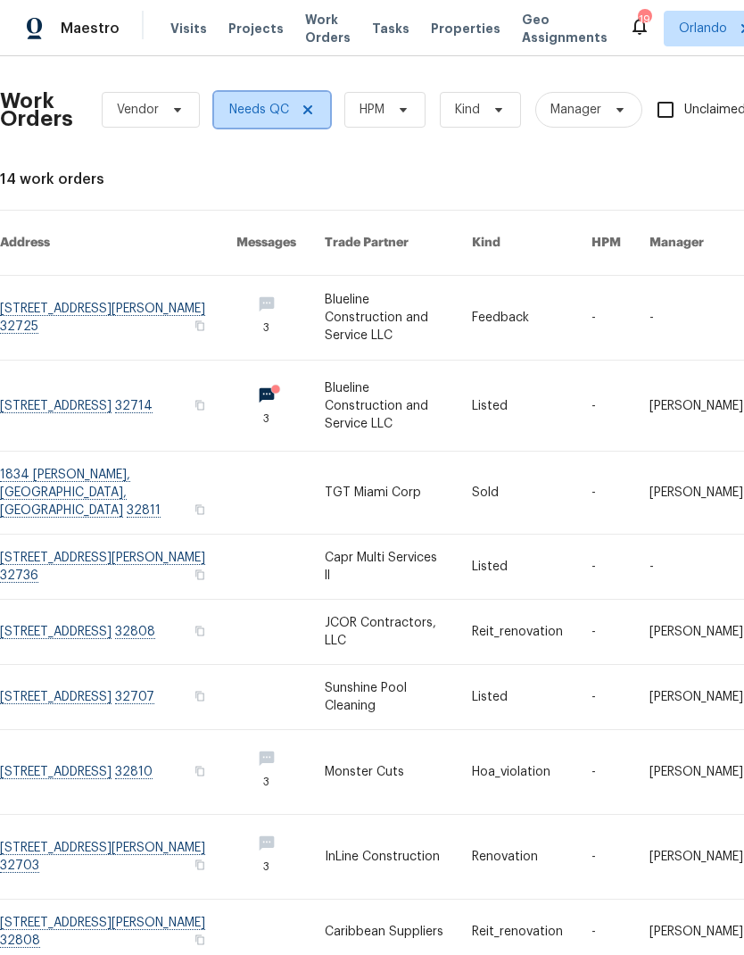
click at [311, 103] on icon at bounding box center [308, 110] width 14 height 14
